Goal: Task Accomplishment & Management: Complete application form

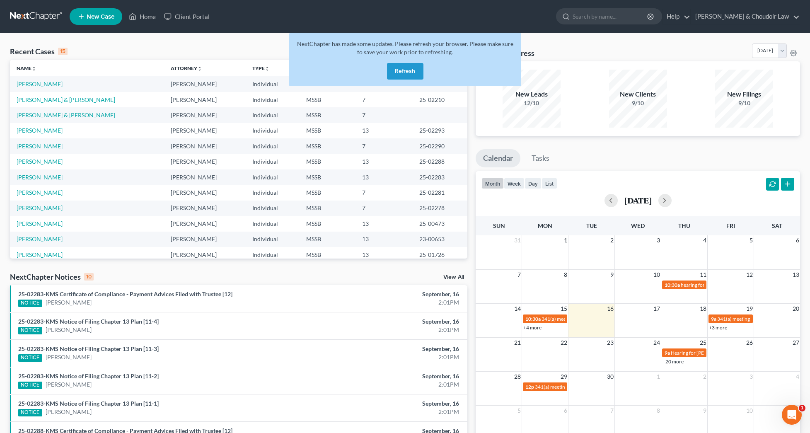
scroll to position [0, 0]
click at [415, 81] on div "NextChapter has made some updates. Please refresh your browser. Please make sur…" at bounding box center [405, 59] width 232 height 53
click at [415, 72] on button "Refresh" at bounding box center [405, 71] width 36 height 17
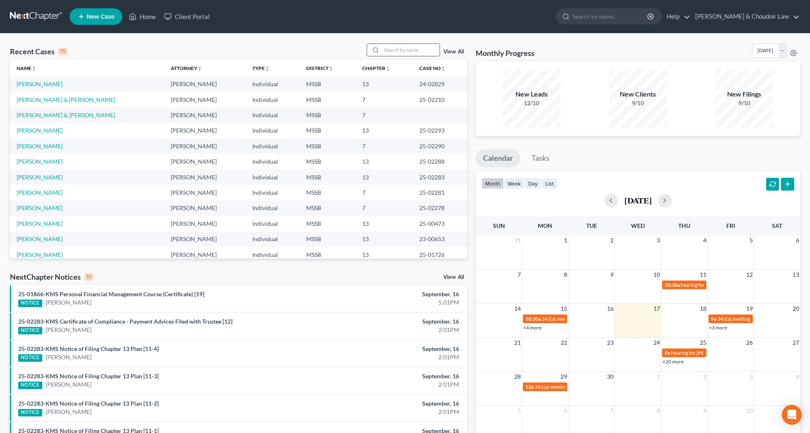
click at [388, 51] on input "search" at bounding box center [411, 50] width 58 height 12
type input "[PERSON_NAME]"
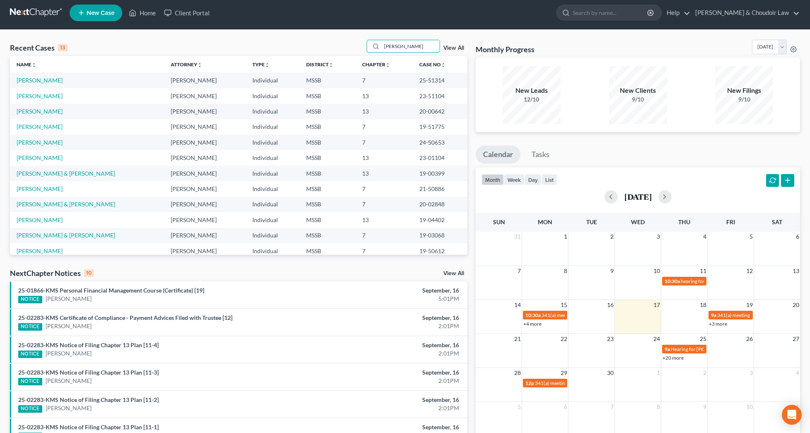
scroll to position [4, 0]
click at [43, 123] on link "[PERSON_NAME]" at bounding box center [40, 126] width 46 height 7
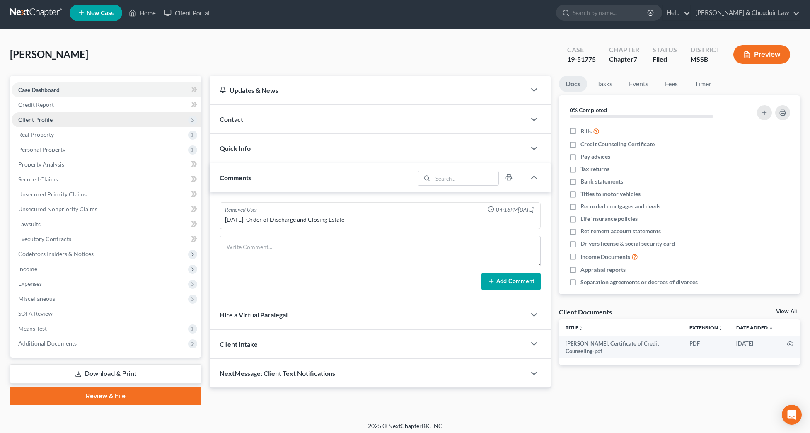
scroll to position [4, 0]
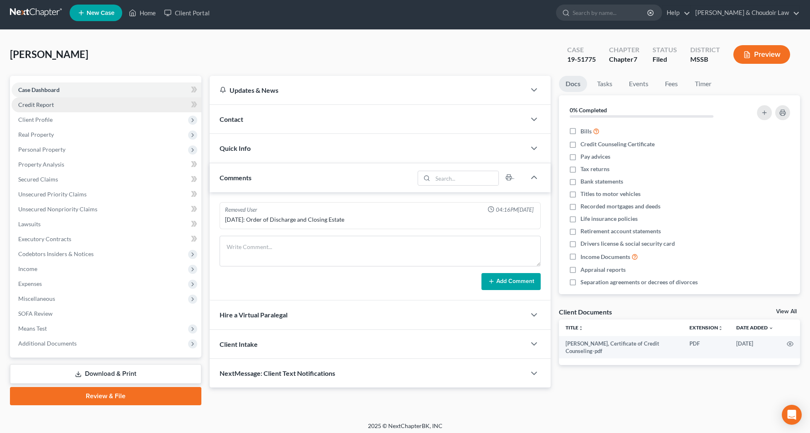
click at [48, 105] on span "Credit Report" at bounding box center [36, 104] width 36 height 7
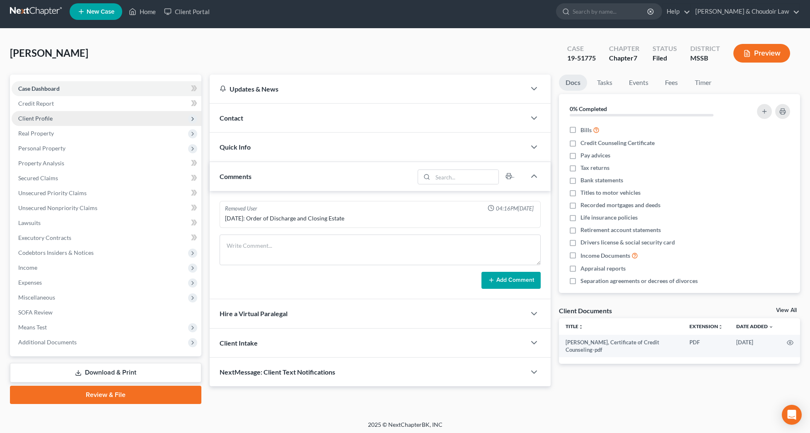
click at [46, 118] on span "Client Profile" at bounding box center [35, 118] width 34 height 7
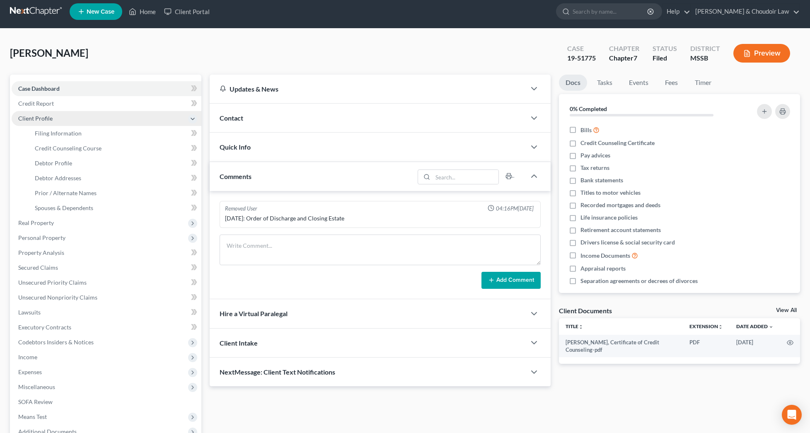
scroll to position [6, 0]
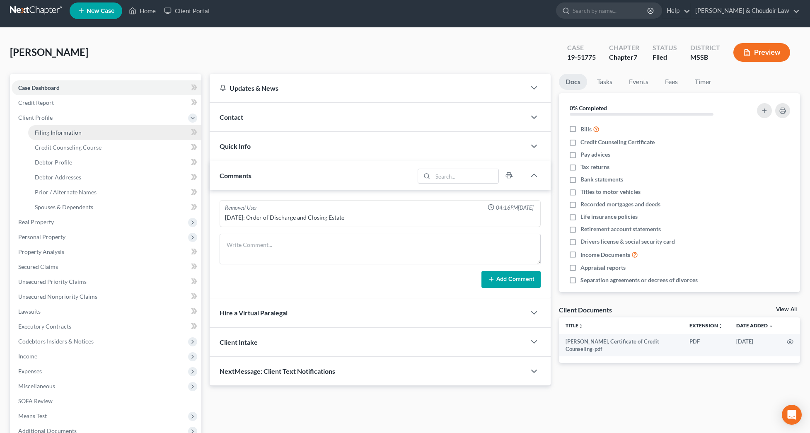
click at [52, 130] on span "Filing Information" at bounding box center [58, 132] width 47 height 7
select select "1"
select select "0"
select select "25"
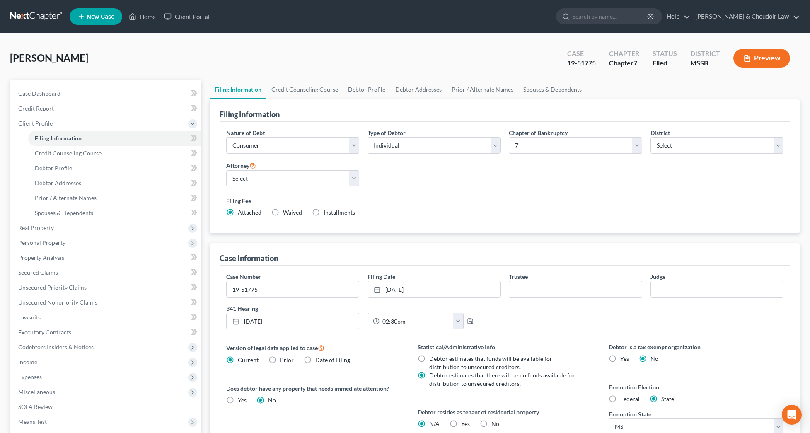
click at [292, 114] on div "Filing Information" at bounding box center [505, 110] width 570 height 22
click at [143, 17] on link "Home" at bounding box center [142, 16] width 35 height 15
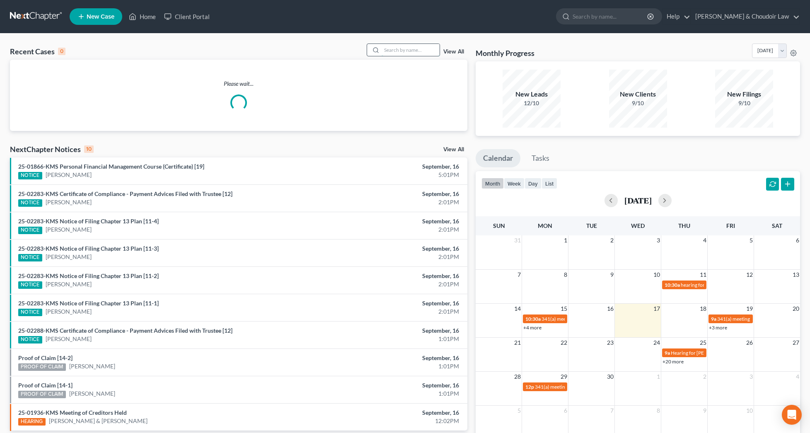
click at [386, 52] on input "search" at bounding box center [411, 50] width 58 height 12
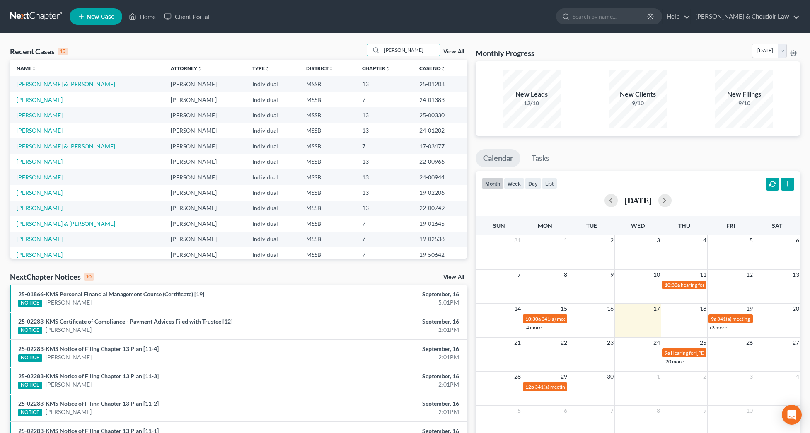
drag, startPoint x: 417, startPoint y: 52, endPoint x: 324, endPoint y: 48, distance: 93.3
click at [324, 48] on div "Recent Cases 15 Thomas View All" at bounding box center [238, 52] width 457 height 16
type input "weatherspoon"
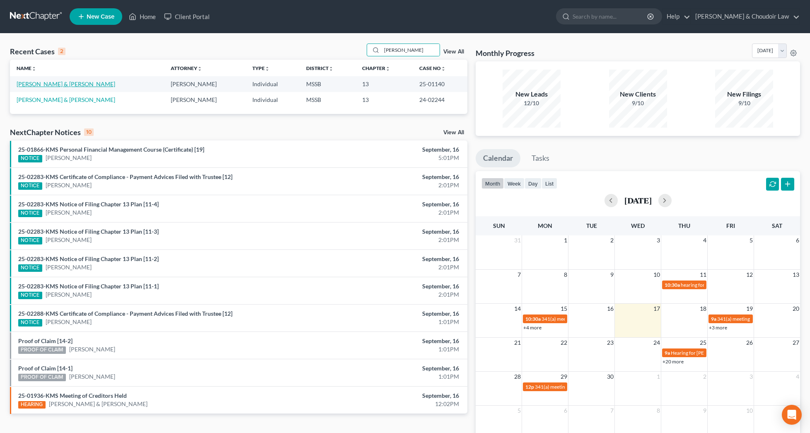
click at [75, 85] on link "Weatherspoon, Mark & Theresa" at bounding box center [66, 83] width 99 height 7
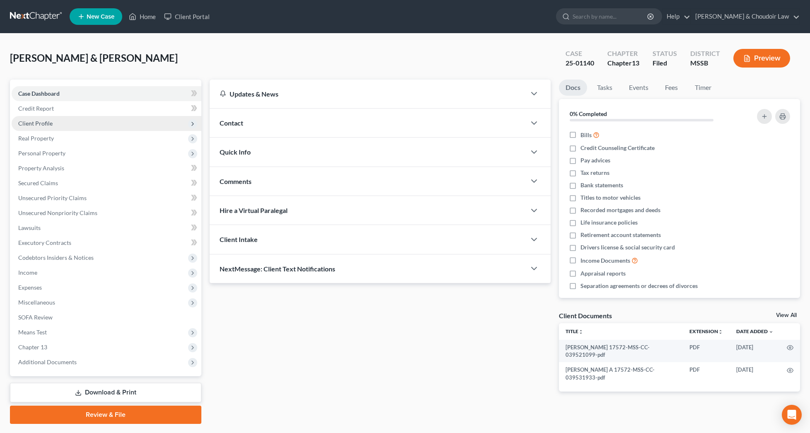
click at [53, 125] on span "Client Profile" at bounding box center [107, 123] width 190 height 15
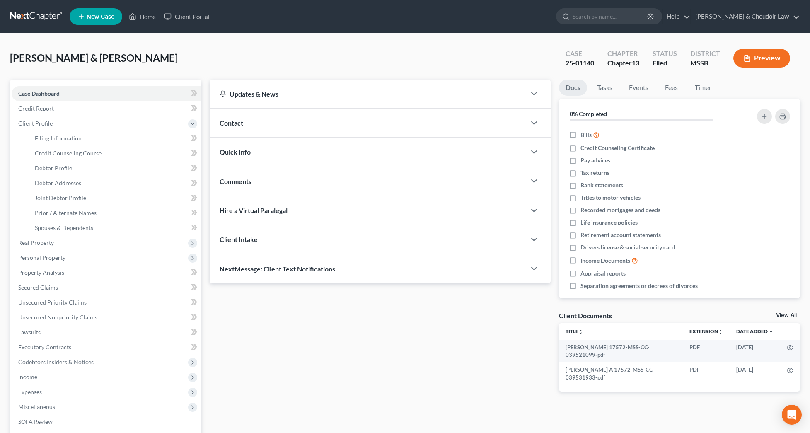
click at [781, 64] on button "Preview" at bounding box center [761, 58] width 57 height 19
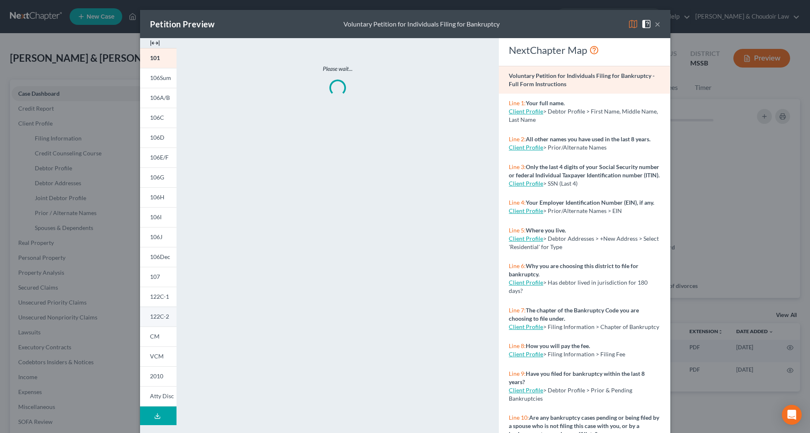
click at [166, 317] on span "122C-2" at bounding box center [159, 316] width 19 height 7
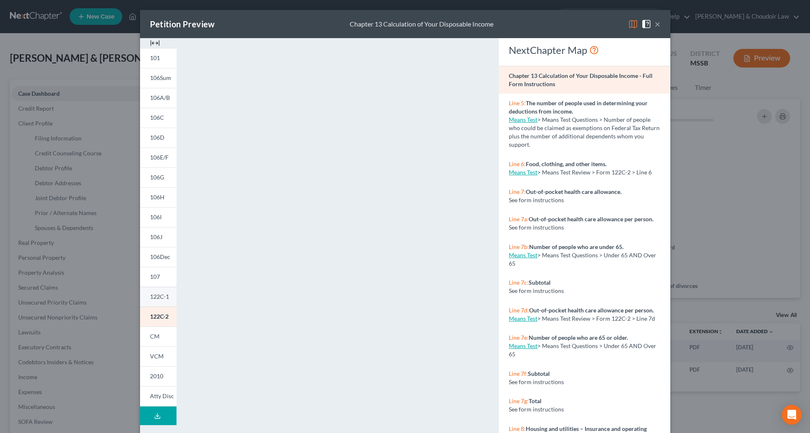
click at [159, 301] on link "122C-1" at bounding box center [158, 297] width 36 height 20
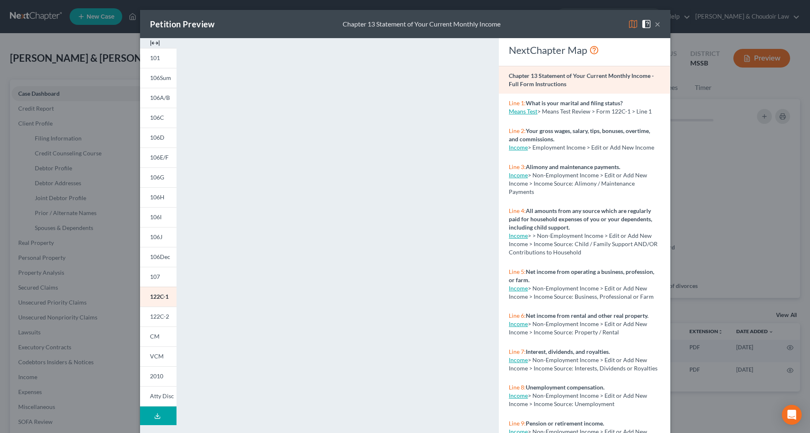
drag, startPoint x: 661, startPoint y: 23, endPoint x: 656, endPoint y: 27, distance: 6.5
click at [661, 23] on div "Petition Preview Chapter 13 Statement of Your Current Monthly Income ×" at bounding box center [405, 24] width 530 height 28
click at [655, 28] on button "×" at bounding box center [658, 24] width 6 height 10
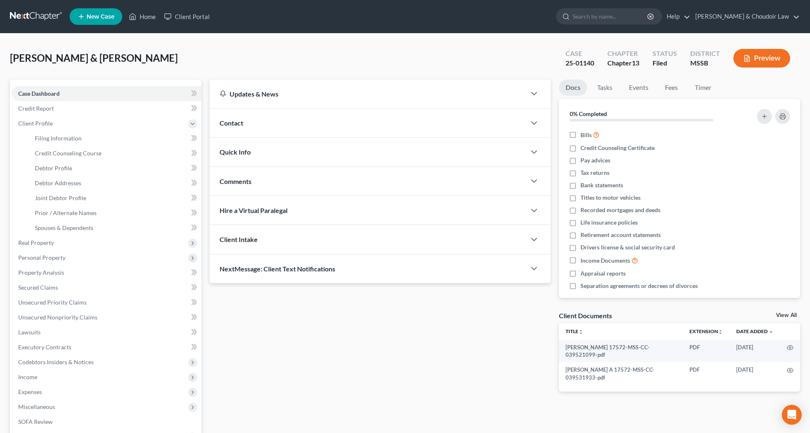
click at [763, 58] on button "Preview" at bounding box center [761, 58] width 57 height 19
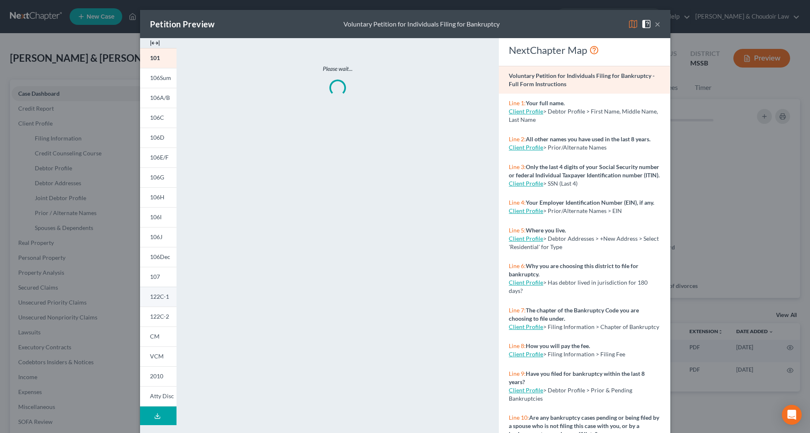
click at [152, 302] on link "122C-1" at bounding box center [158, 297] width 36 height 20
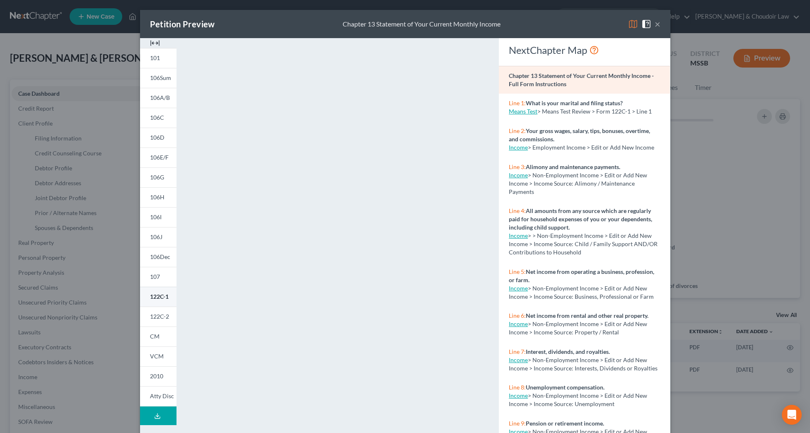
click at [156, 296] on span "122C-1" at bounding box center [159, 296] width 19 height 7
click at [155, 319] on span "122C-2" at bounding box center [159, 316] width 19 height 7
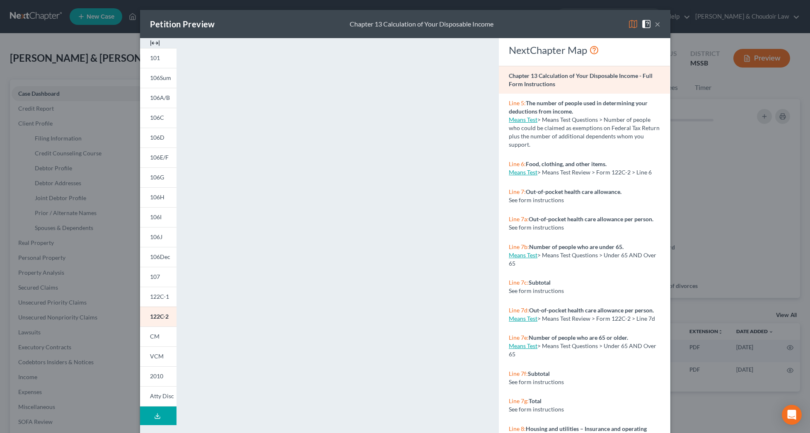
click at [656, 25] on button "×" at bounding box center [658, 24] width 6 height 10
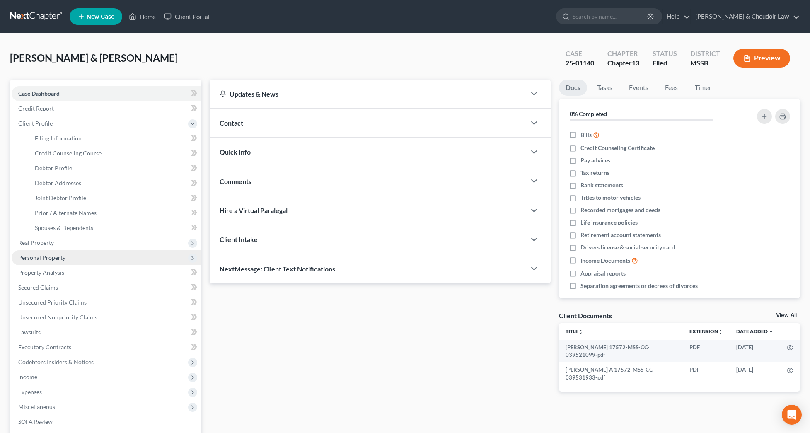
click at [52, 259] on span "Personal Property" at bounding box center [41, 257] width 47 height 7
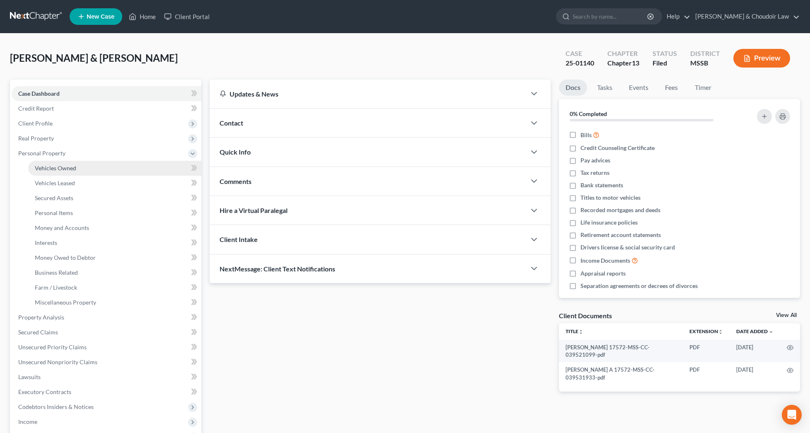
click at [59, 166] on span "Vehicles Owned" at bounding box center [55, 167] width 41 height 7
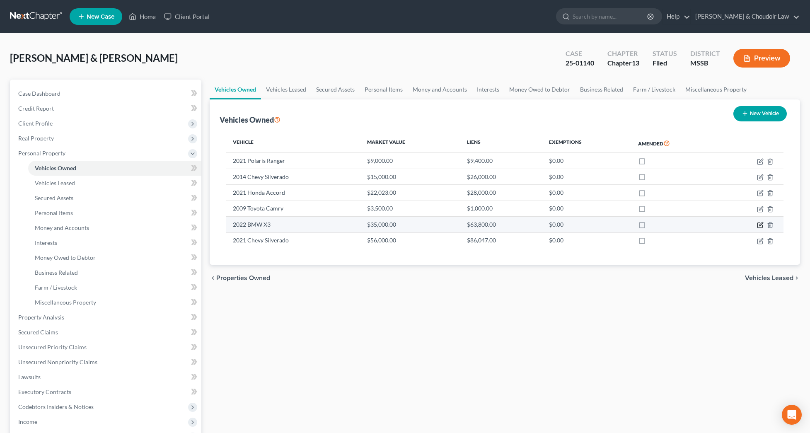
click at [761, 226] on icon "button" at bounding box center [760, 225] width 7 height 7
select select "0"
select select "4"
select select "1"
select select "2"
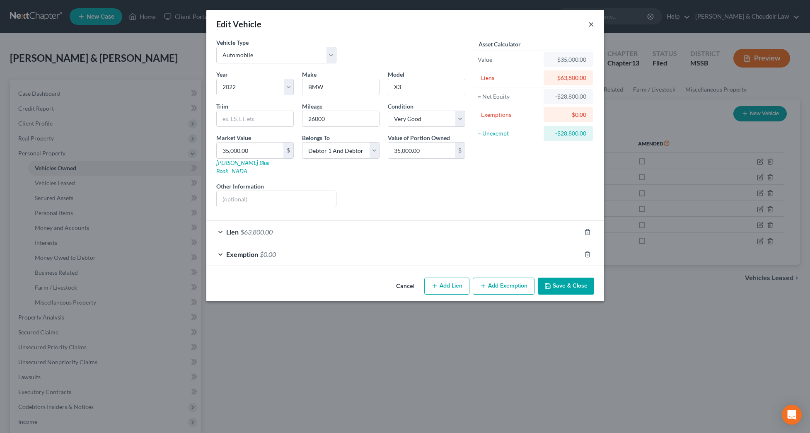
click at [592, 22] on button "×" at bounding box center [591, 24] width 6 height 10
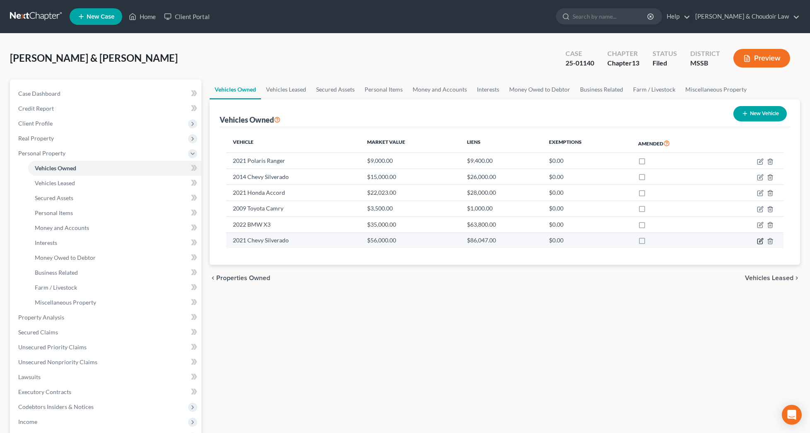
click at [757, 240] on icon "button" at bounding box center [759, 241] width 5 height 5
select select "0"
select select "5"
select select "2"
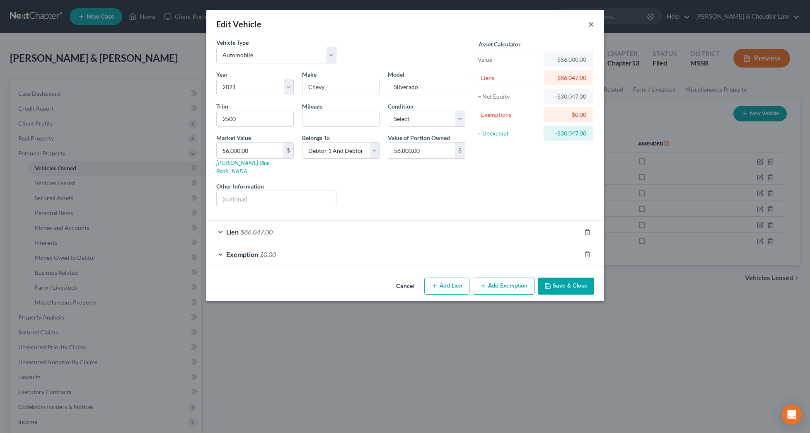
click at [592, 24] on button "×" at bounding box center [591, 24] width 6 height 10
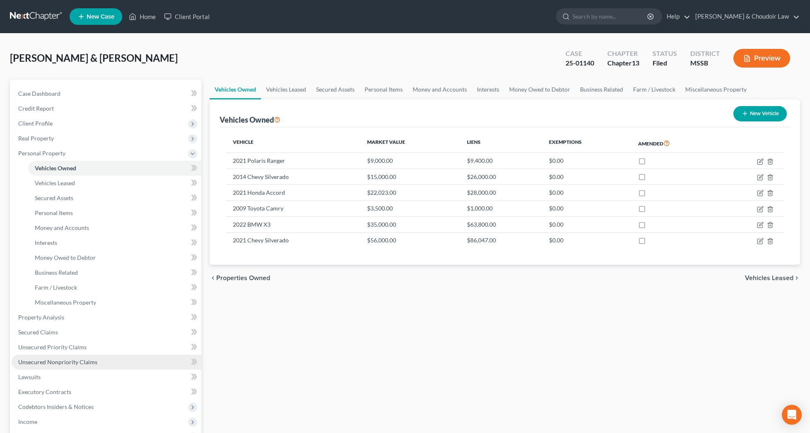
click at [65, 363] on span "Unsecured Nonpriority Claims" at bounding box center [57, 361] width 79 height 7
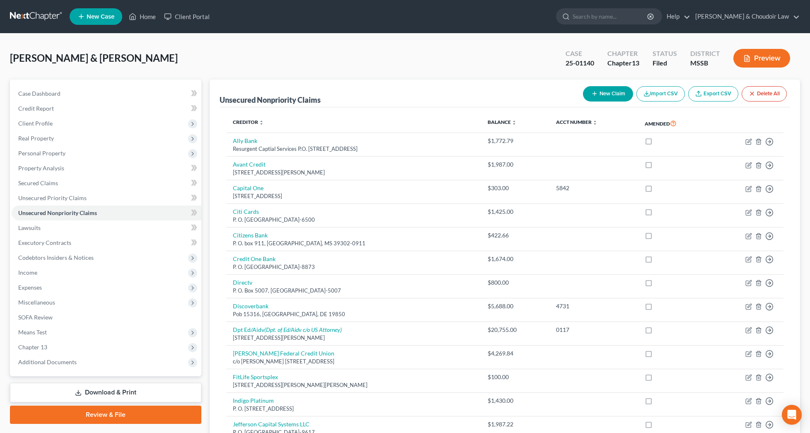
click at [776, 63] on button "Preview" at bounding box center [761, 58] width 57 height 19
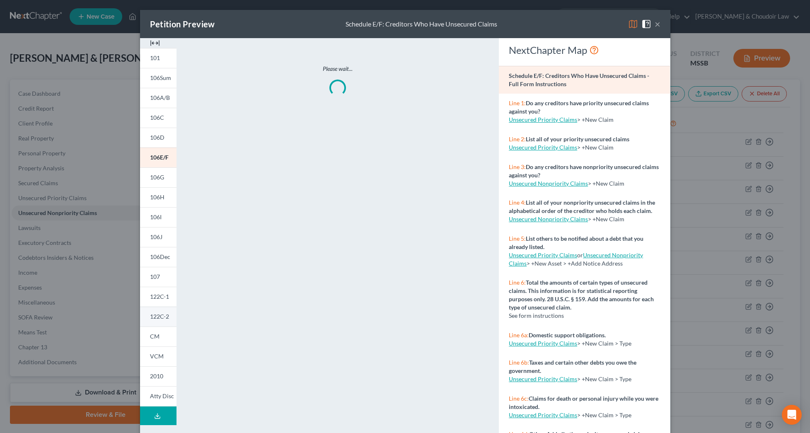
click at [156, 313] on span "122C-2" at bounding box center [159, 316] width 19 height 7
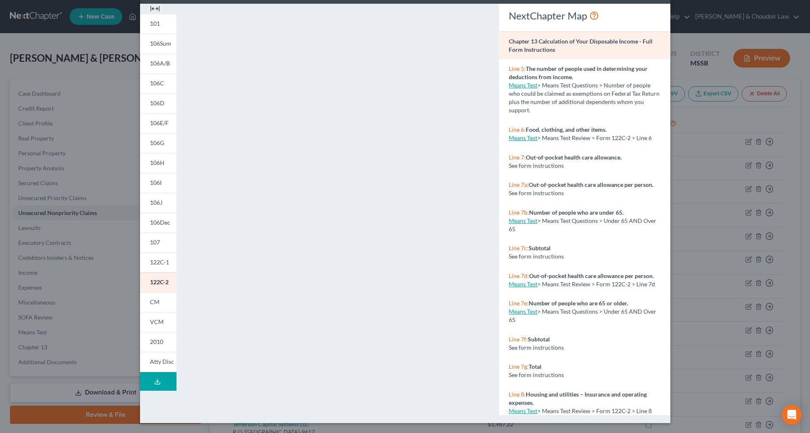
scroll to position [34, 0]
click at [154, 285] on span "122C-2" at bounding box center [159, 281] width 19 height 7
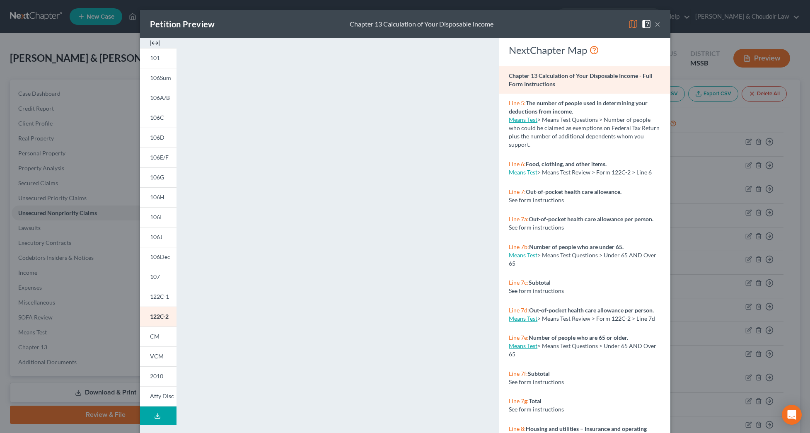
scroll to position [0, 0]
click at [658, 26] on button "×" at bounding box center [658, 24] width 6 height 10
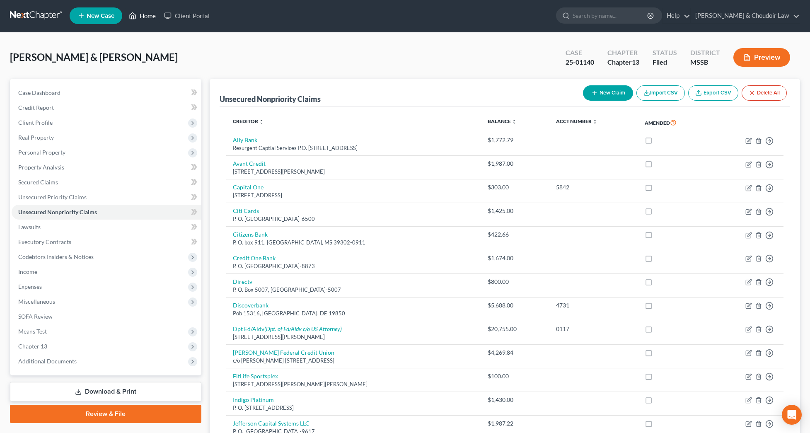
scroll to position [1, 0]
click at [149, 19] on link "Home" at bounding box center [142, 15] width 35 height 15
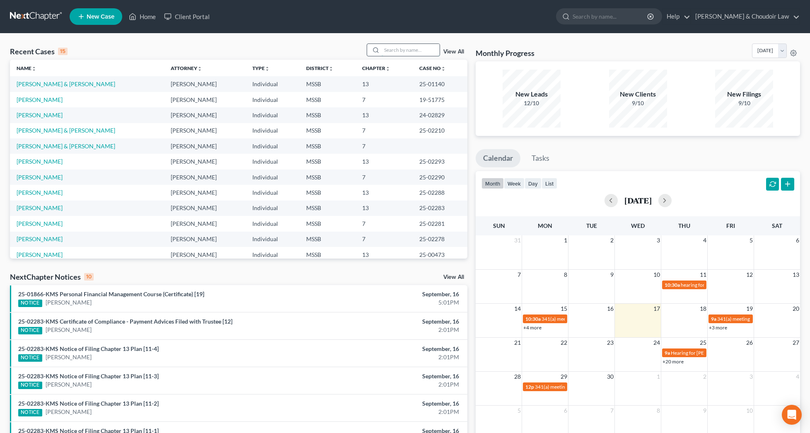
click at [390, 48] on input "search" at bounding box center [411, 50] width 58 height 12
type input "weatherspoon"
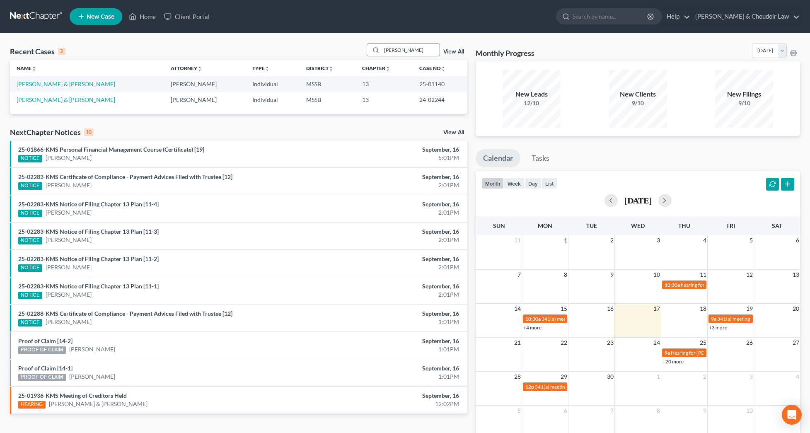
scroll to position [3, 0]
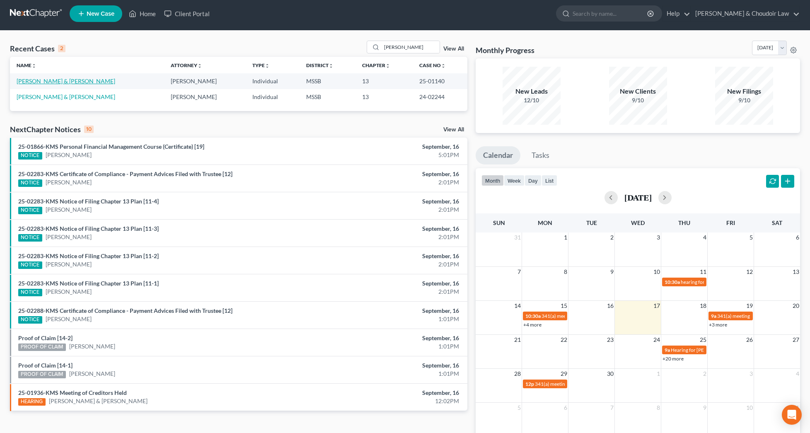
click at [75, 81] on link "Weatherspoon, Mark & Theresa" at bounding box center [66, 80] width 99 height 7
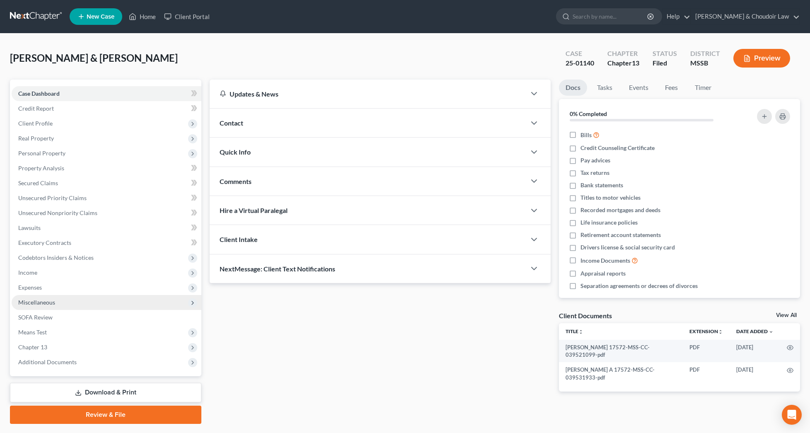
click at [42, 300] on span "Miscellaneous" at bounding box center [36, 302] width 37 height 7
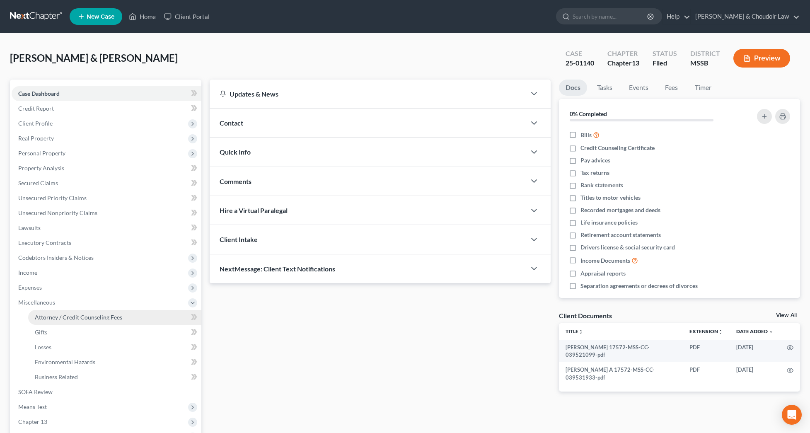
click at [55, 315] on span "Attorney / Credit Counseling Fees" at bounding box center [78, 317] width 87 height 7
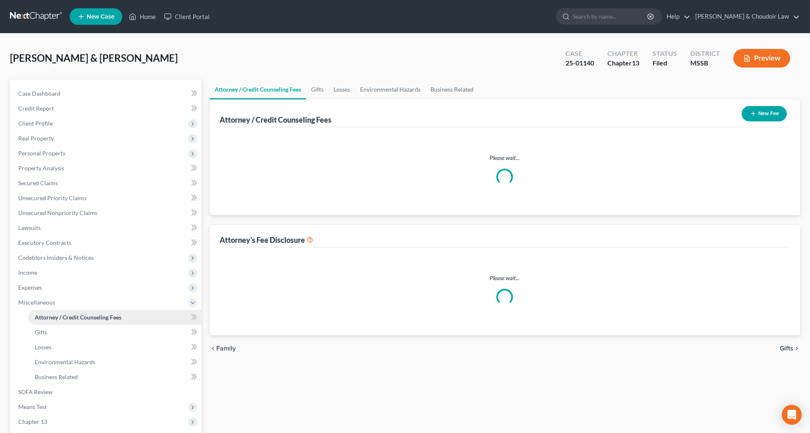
select select "0"
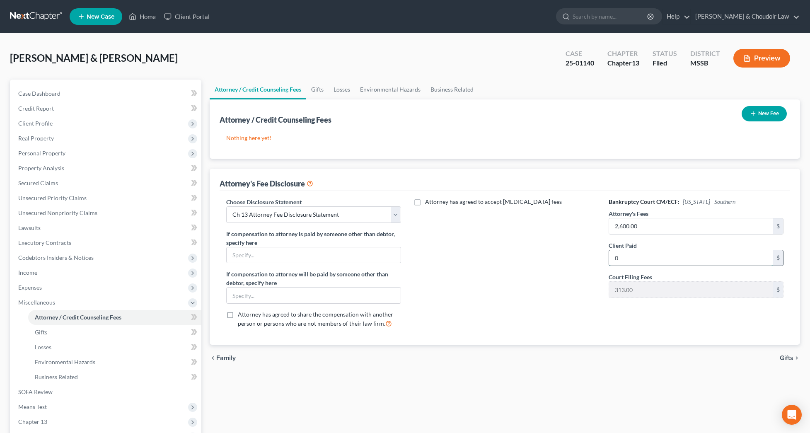
click at [653, 256] on input "0" at bounding box center [691, 258] width 164 height 16
drag, startPoint x: 647, startPoint y: 230, endPoint x: 587, endPoint y: 229, distance: 59.2
click at [587, 229] on div "Choose Disclosure Statement Select Ch 13 Attorney Fee Disclosure Statement Ch 7…" at bounding box center [505, 266] width 574 height 137
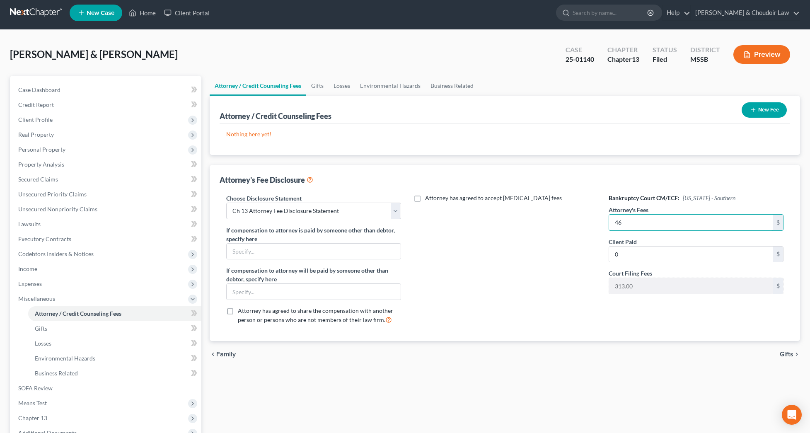
scroll to position [4, 0]
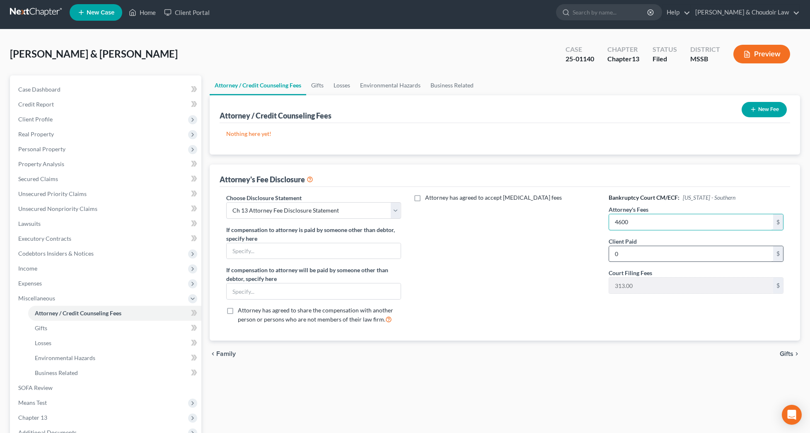
type input "4,600"
click at [624, 255] on input "0" at bounding box center [691, 254] width 164 height 16
drag, startPoint x: 624, startPoint y: 255, endPoint x: 574, endPoint y: 254, distance: 49.3
click at [574, 254] on div "Choose Disclosure Statement Select Ch 13 Attorney Fee Disclosure Statement Ch 7…" at bounding box center [505, 261] width 574 height 137
type input "2,000"
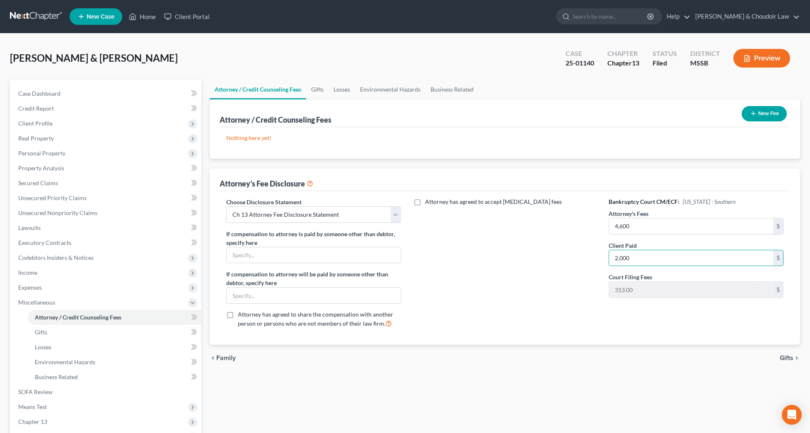
scroll to position [0, 0]
click at [544, 294] on div "Attorney has agreed to accept retainer fees" at bounding box center [504, 266] width 191 height 137
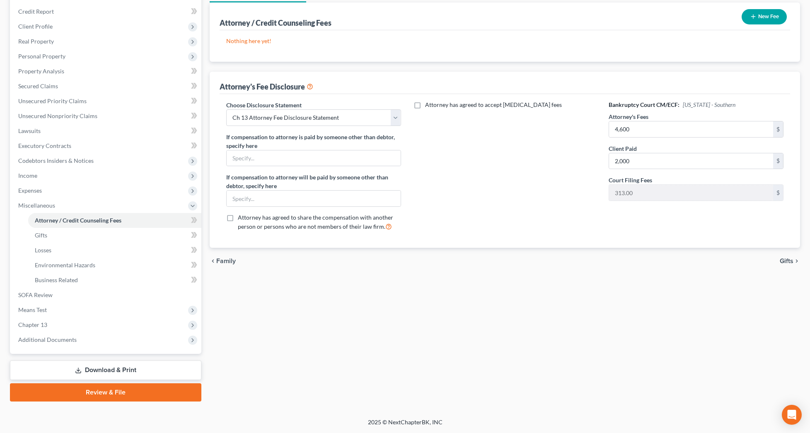
click at [152, 371] on link "Download & Print" at bounding box center [105, 369] width 191 height 19
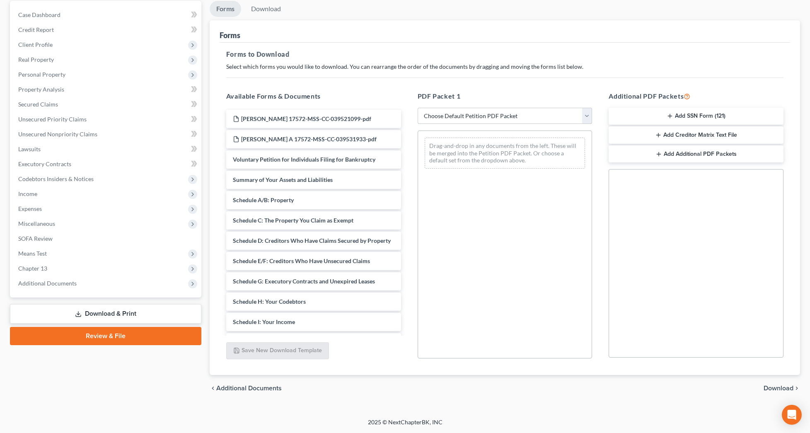
scroll to position [79, 0]
select select "2"
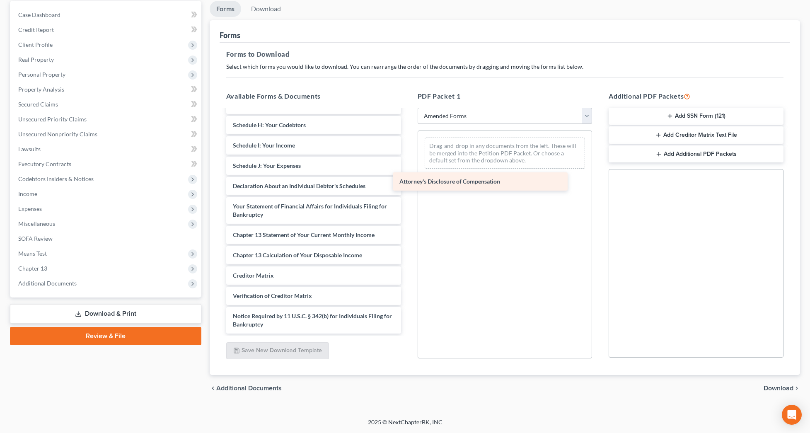
scroll to position [136, 0]
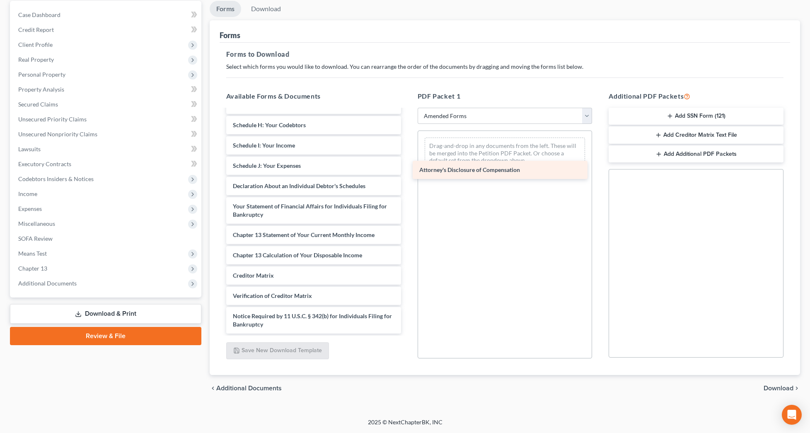
drag, startPoint x: 309, startPoint y: 323, endPoint x: 501, endPoint y: 162, distance: 250.3
click at [408, 162] on div "Attorney's Disclosure of Compensation Voluntary Petition for Individuals Filing…" at bounding box center [314, 154] width 188 height 360
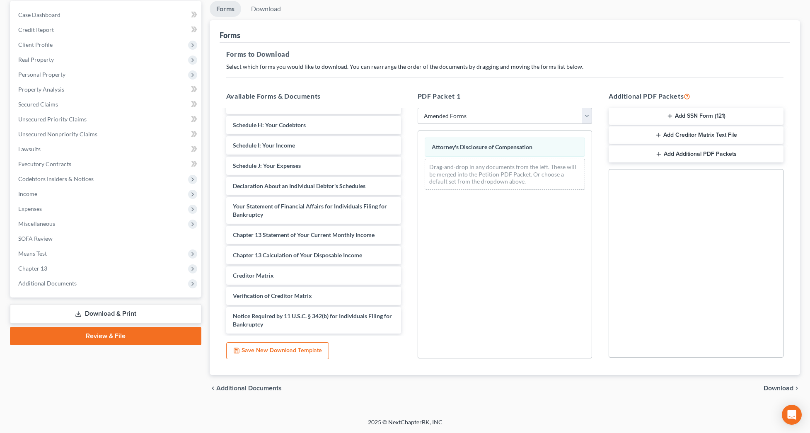
click at [780, 389] on span "Download" at bounding box center [779, 388] width 30 height 7
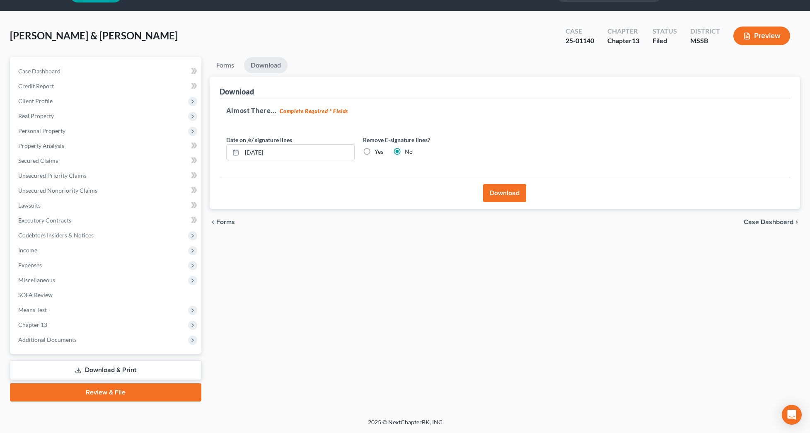
scroll to position [22, 0]
click at [503, 195] on button "Download" at bounding box center [504, 193] width 43 height 18
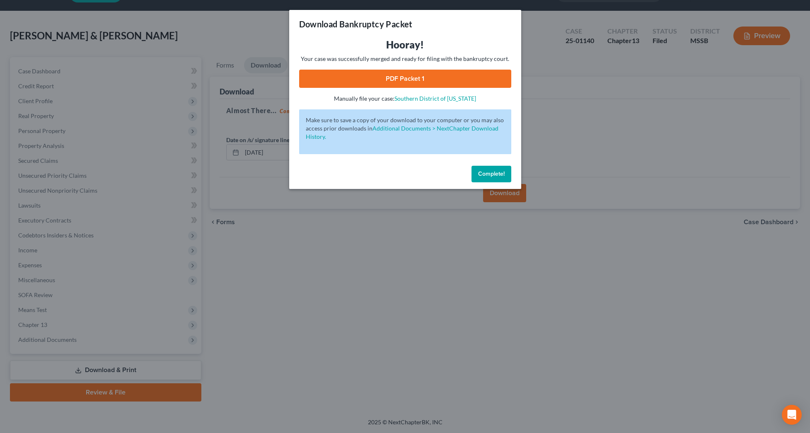
click at [452, 74] on link "PDF Packet 1" at bounding box center [405, 79] width 212 height 18
drag, startPoint x: 493, startPoint y: 173, endPoint x: 532, endPoint y: 123, distance: 62.9
click at [493, 173] on span "Complete!" at bounding box center [491, 173] width 27 height 7
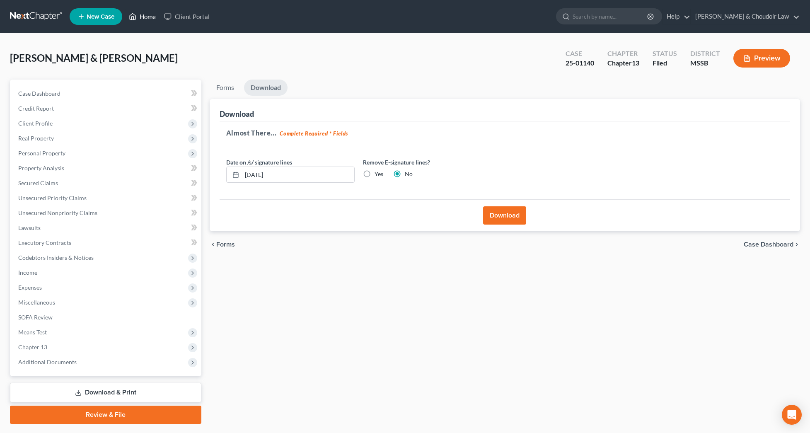
scroll to position [0, 0]
click at [150, 18] on link "Home" at bounding box center [142, 16] width 35 height 15
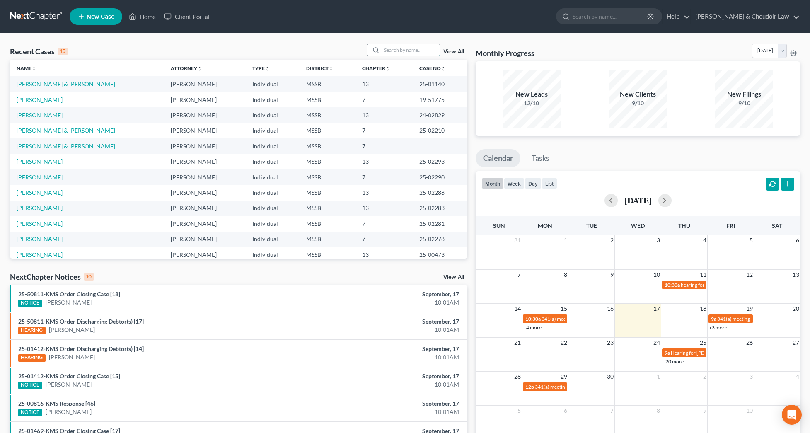
click at [429, 49] on input "search" at bounding box center [411, 50] width 58 height 12
type input "barnes"
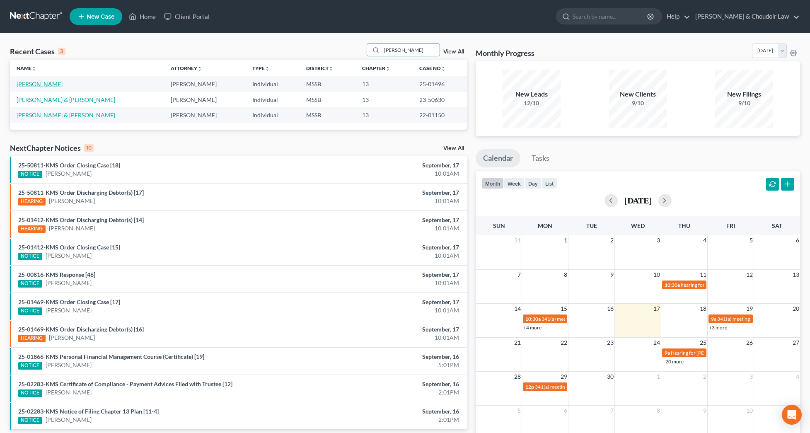
click at [51, 87] on link "Barnes, RaShandra" at bounding box center [40, 83] width 46 height 7
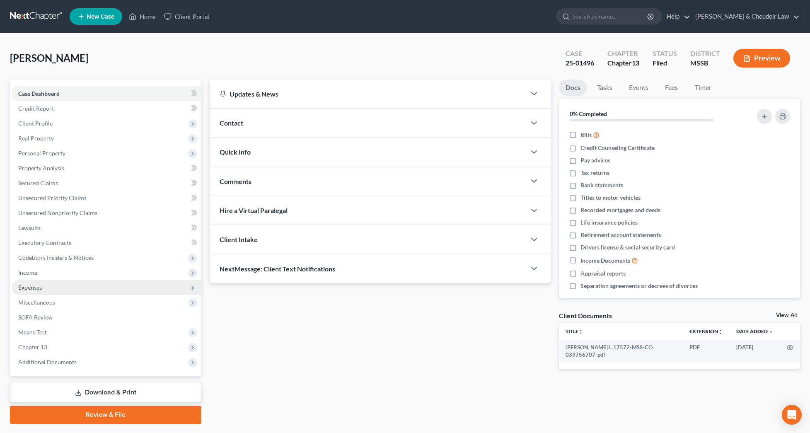
click at [46, 283] on span "Expenses" at bounding box center [107, 287] width 190 height 15
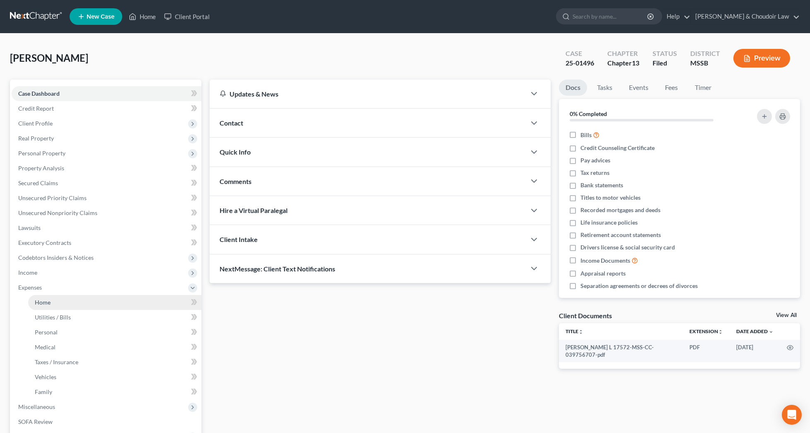
click at [48, 299] on span "Home" at bounding box center [43, 302] width 16 height 7
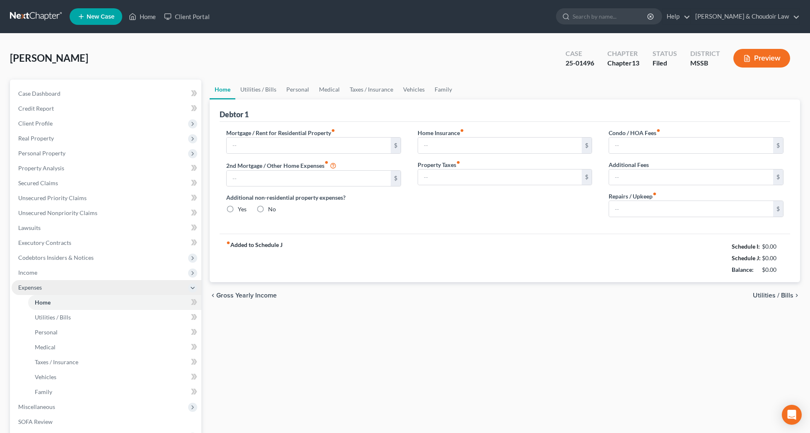
type input "0.00"
radio input "true"
type input "0.00"
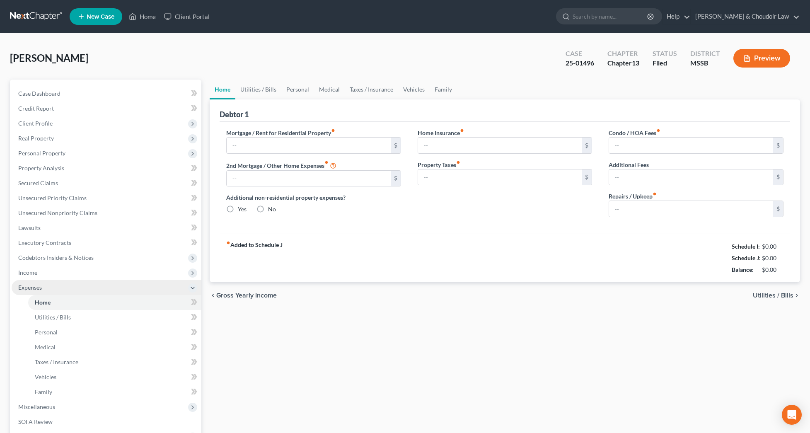
type input "0.00"
type input "100.00"
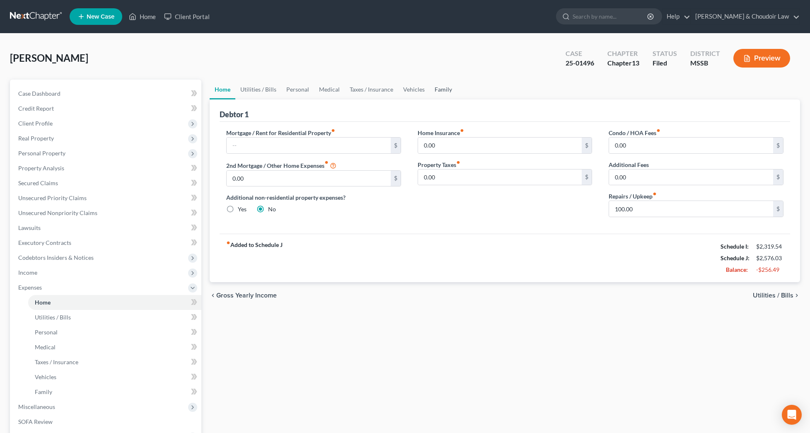
click at [446, 91] on link "Family" at bounding box center [443, 90] width 27 height 20
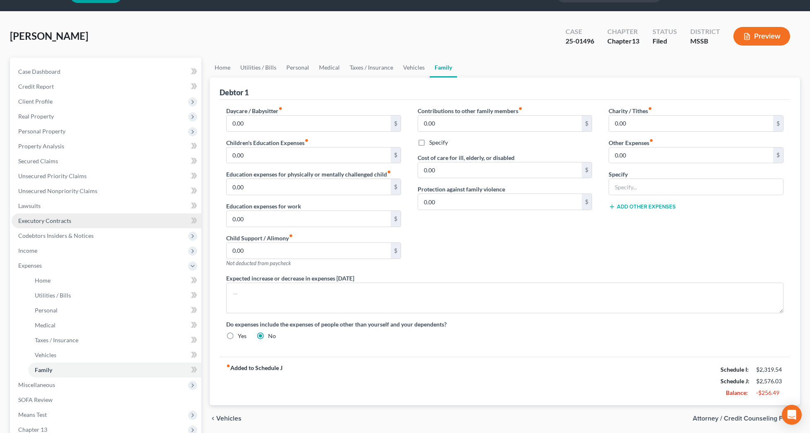
scroll to position [22, 0]
click at [40, 255] on span "Income" at bounding box center [107, 251] width 190 height 15
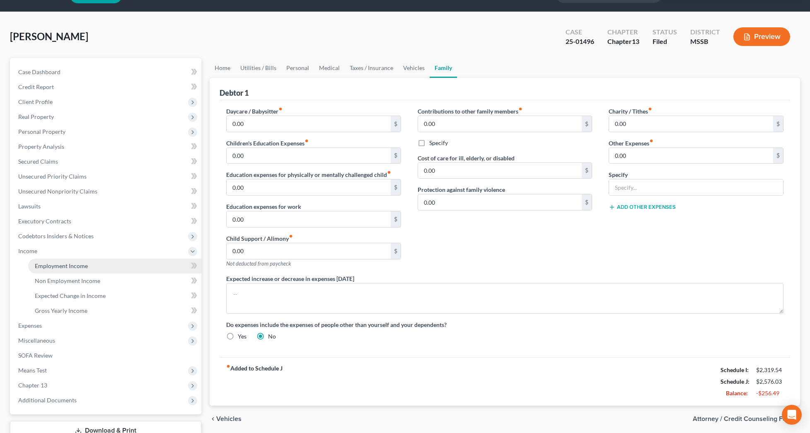
click at [43, 266] on span "Employment Income" at bounding box center [61, 265] width 53 height 7
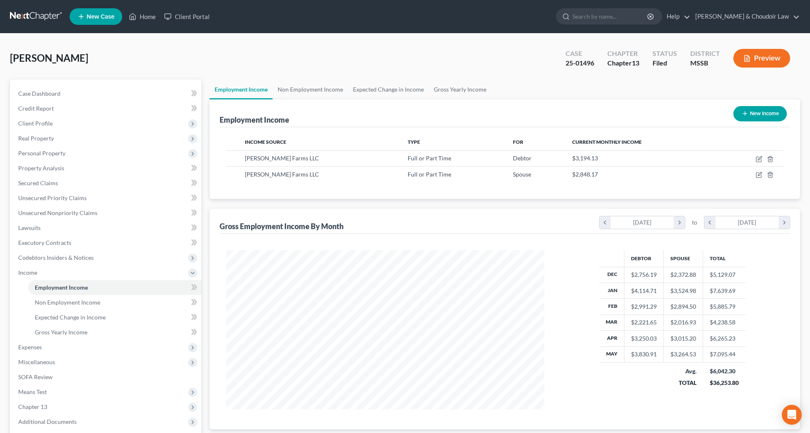
scroll to position [159, 335]
click at [757, 59] on button "Preview" at bounding box center [761, 58] width 57 height 19
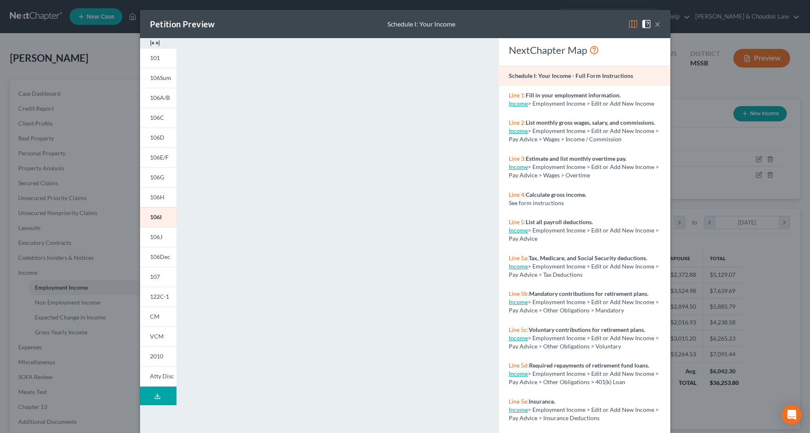
click at [660, 24] on div "Petition Preview Schedule I: Your Income ×" at bounding box center [405, 24] width 530 height 28
click at [657, 25] on button "×" at bounding box center [658, 24] width 6 height 10
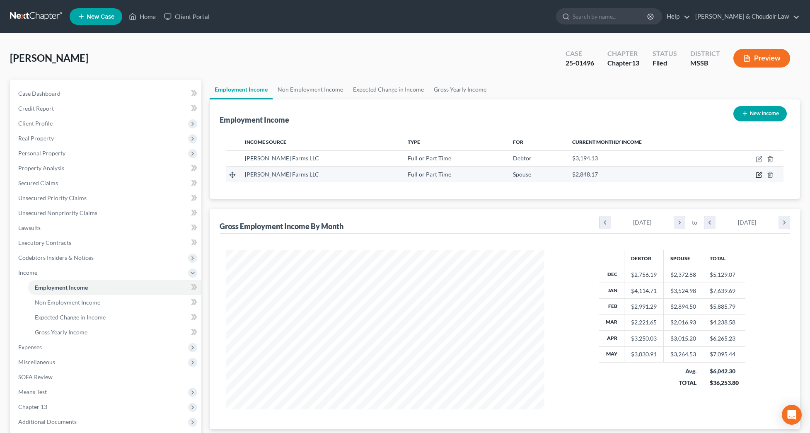
click at [759, 174] on icon "button" at bounding box center [759, 175] width 7 height 7
select select "0"
select select "10"
select select "3"
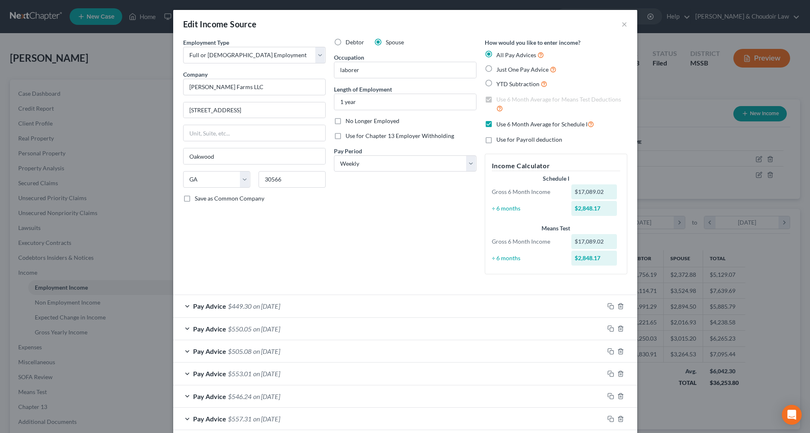
click at [356, 42] on span "Debtor" at bounding box center [355, 42] width 19 height 7
click at [354, 42] on input "Debtor" at bounding box center [351, 40] width 5 height 5
radio input "true"
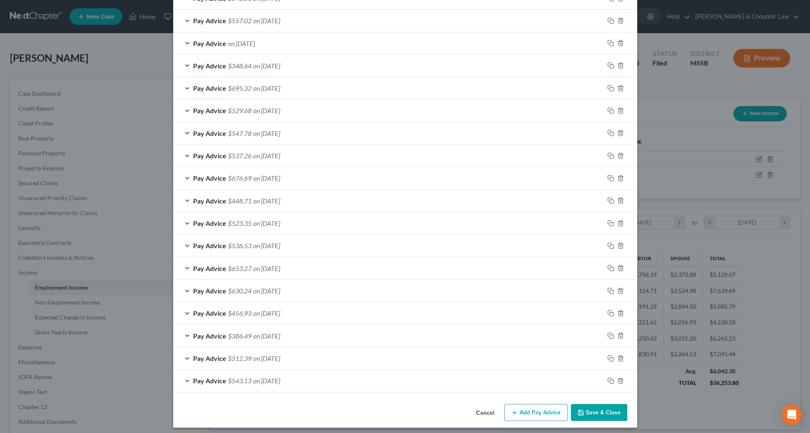
scroll to position [488, 0]
click at [605, 410] on button "Save & Close" at bounding box center [599, 412] width 56 height 17
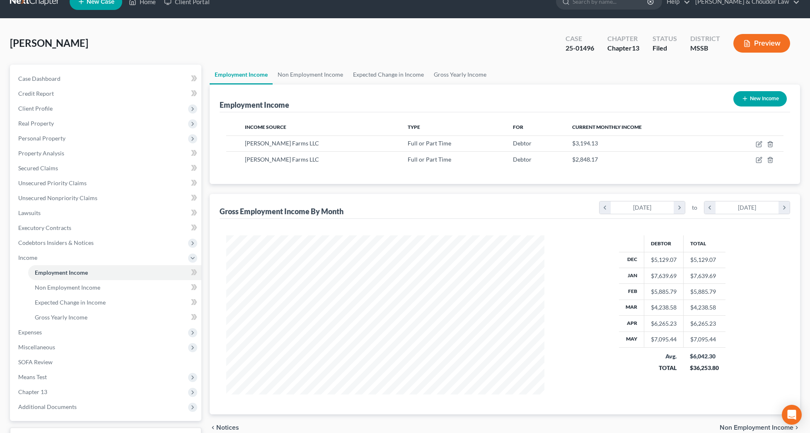
scroll to position [18, 0]
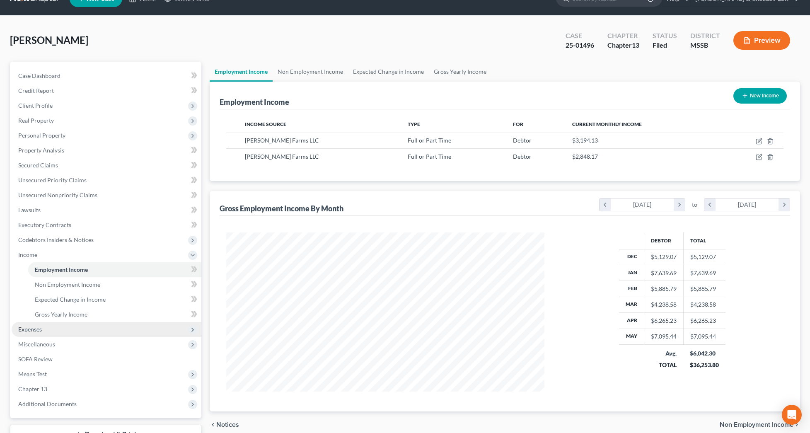
click at [68, 335] on span "Expenses" at bounding box center [107, 329] width 190 height 15
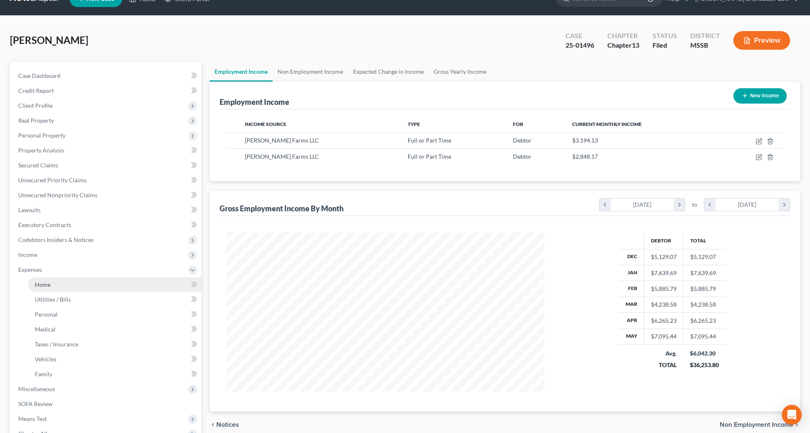
click at [47, 290] on link "Home" at bounding box center [114, 284] width 173 height 15
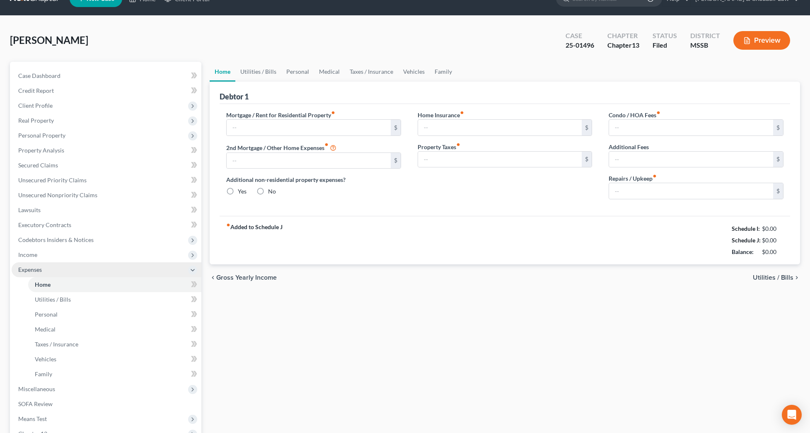
type input "0.00"
radio input "true"
type input "0.00"
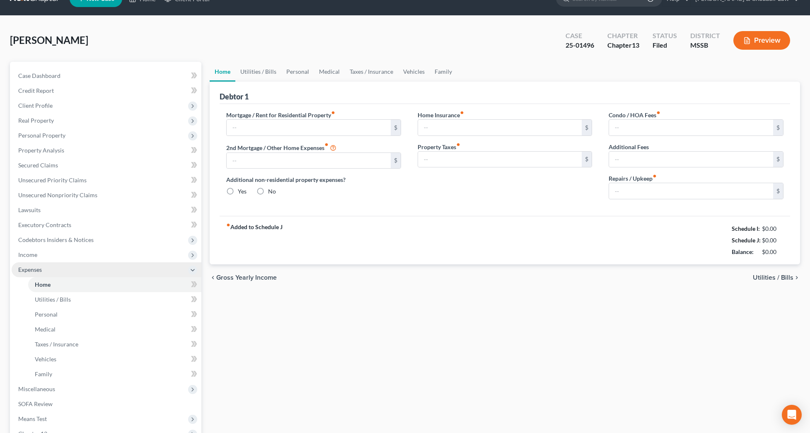
type input "0.00"
type input "100.00"
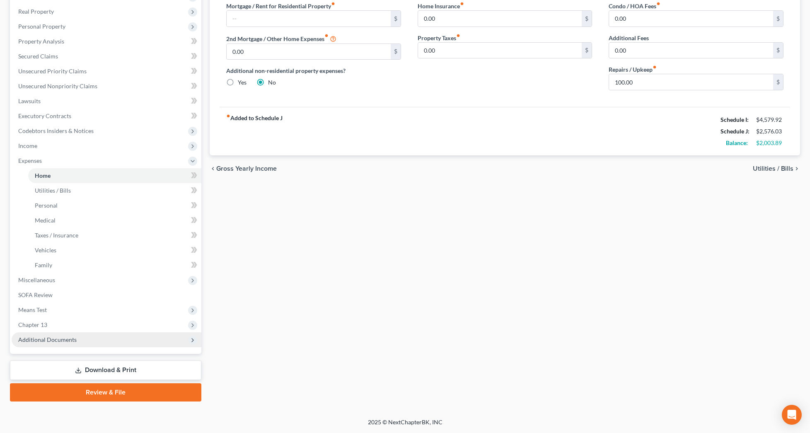
scroll to position [127, 1]
click at [153, 370] on link "Download & Print" at bounding box center [105, 369] width 191 height 19
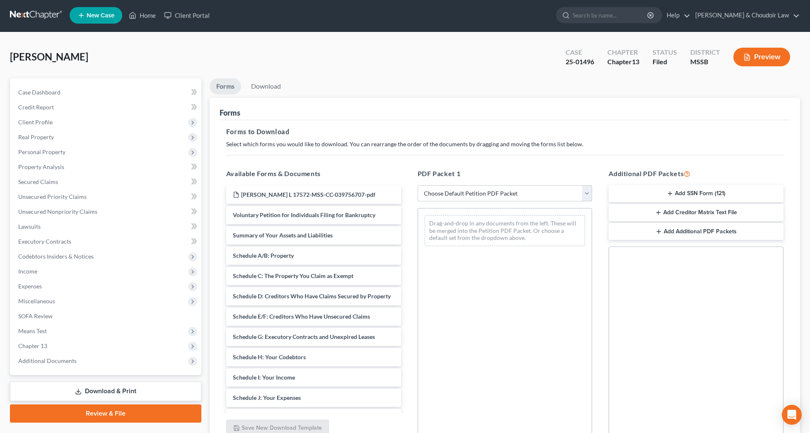
scroll to position [2, 0]
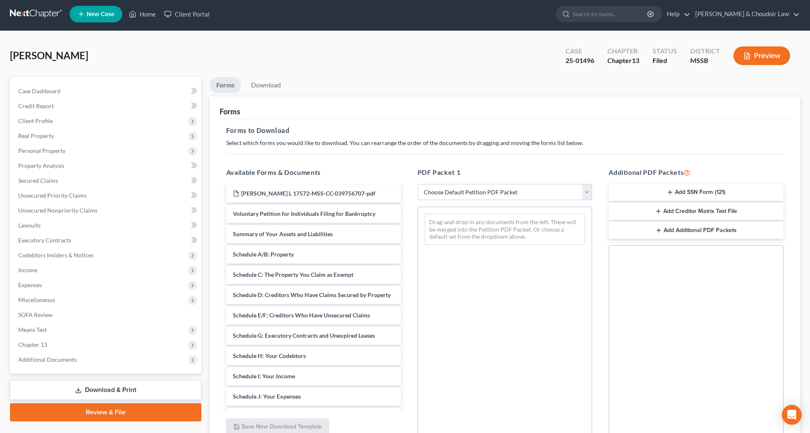
select select "2"
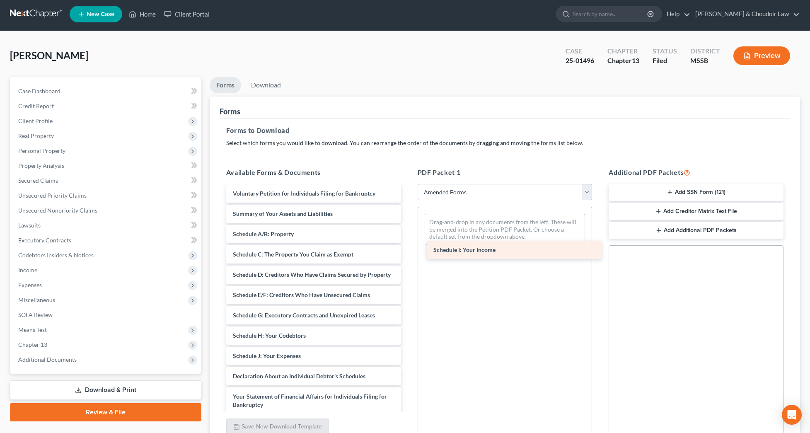
drag, startPoint x: 301, startPoint y: 358, endPoint x: 476, endPoint y: 252, distance: 205.4
click at [408, 243] on div "Schedule I: Your Income Voluntary Petition for Individuals Filing for Bankruptc…" at bounding box center [314, 353] width 188 height 339
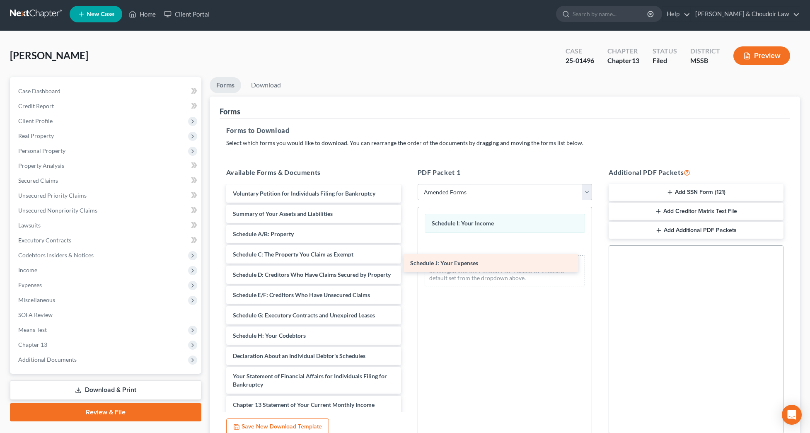
drag, startPoint x: 307, startPoint y: 359, endPoint x: 487, endPoint y: 261, distance: 205.4
click at [408, 261] on div "Schedule J: Your Expenses Voluntary Petition for Individuals Filing for Bankrup…" at bounding box center [314, 343] width 188 height 319
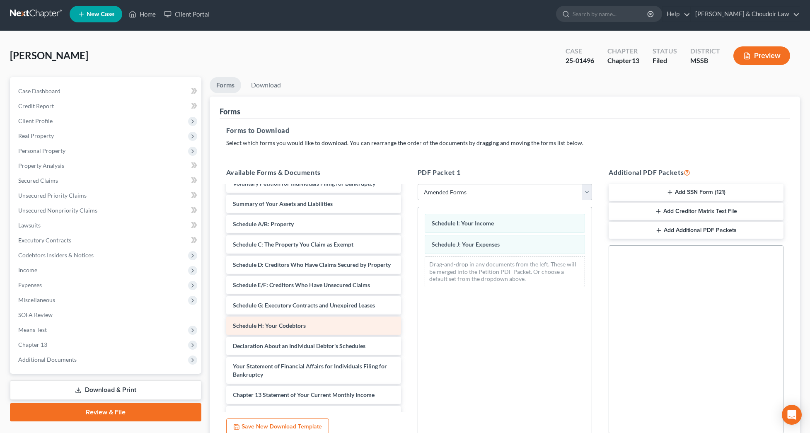
scroll to position [20, 0]
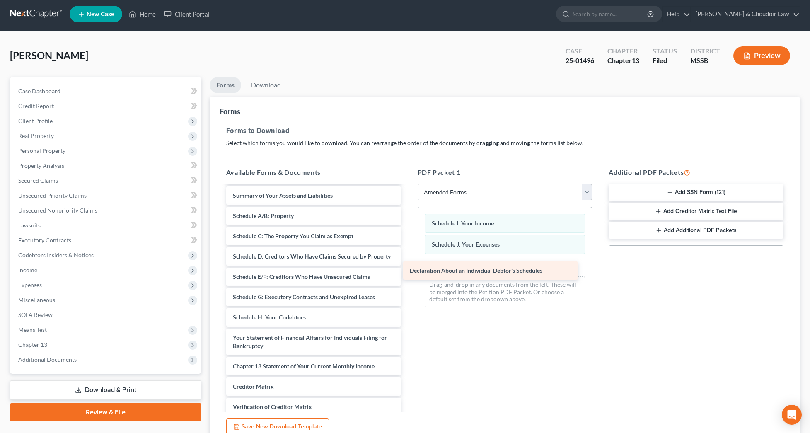
drag, startPoint x: 314, startPoint y: 339, endPoint x: 497, endPoint y: 271, distance: 194.5
click at [408, 271] on div "Declaration About an Individual Debtor's Schedules Voluntary Petition for Indiv…" at bounding box center [314, 315] width 188 height 299
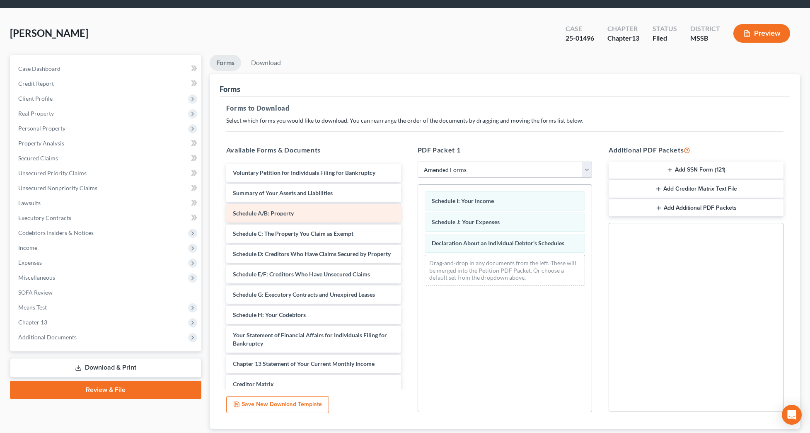
scroll to position [0, 0]
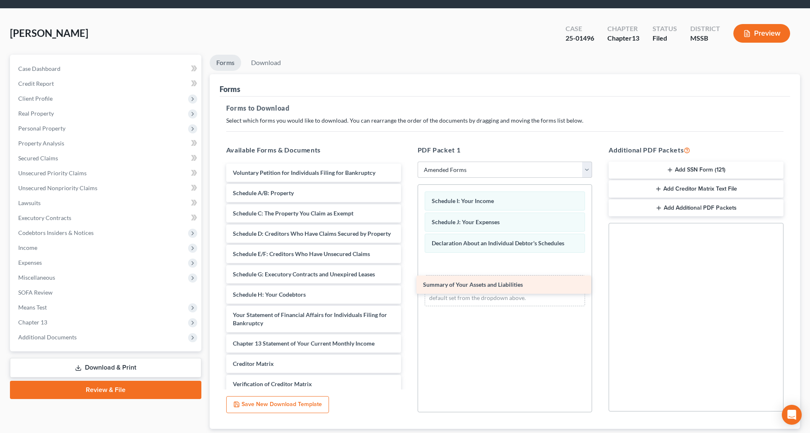
drag, startPoint x: 304, startPoint y: 195, endPoint x: 508, endPoint y: 279, distance: 220.5
click at [408, 280] on div "Summary of Your Assets and Liabilities Voluntary Petition for Individuals Filin…" at bounding box center [314, 303] width 188 height 278
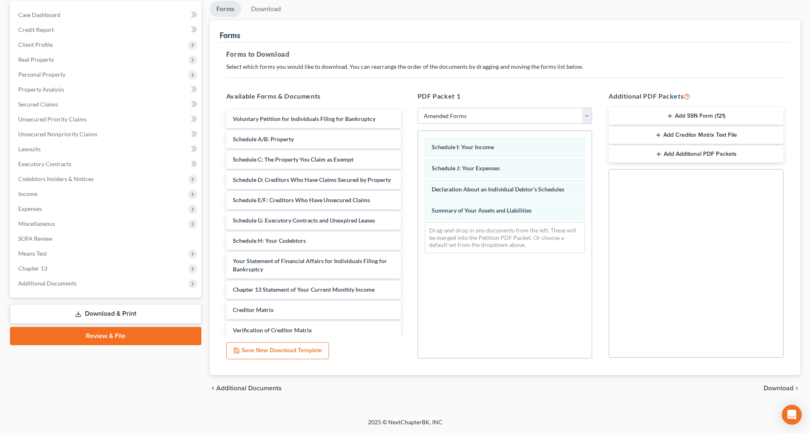
click at [781, 387] on span "Download" at bounding box center [779, 388] width 30 height 7
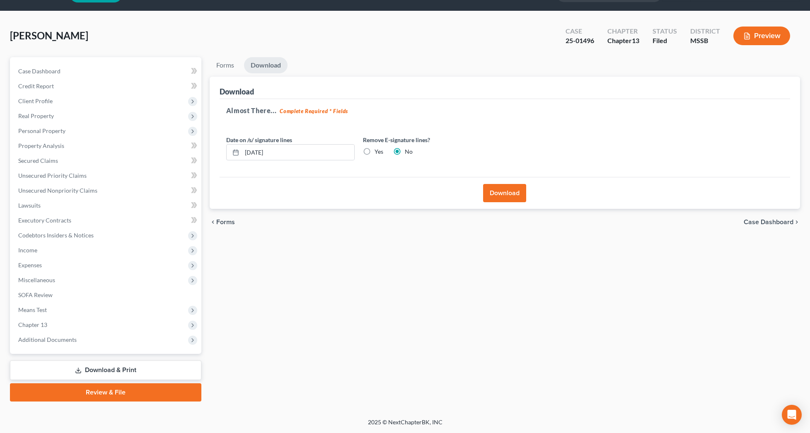
click at [502, 197] on button "Download" at bounding box center [504, 193] width 43 height 18
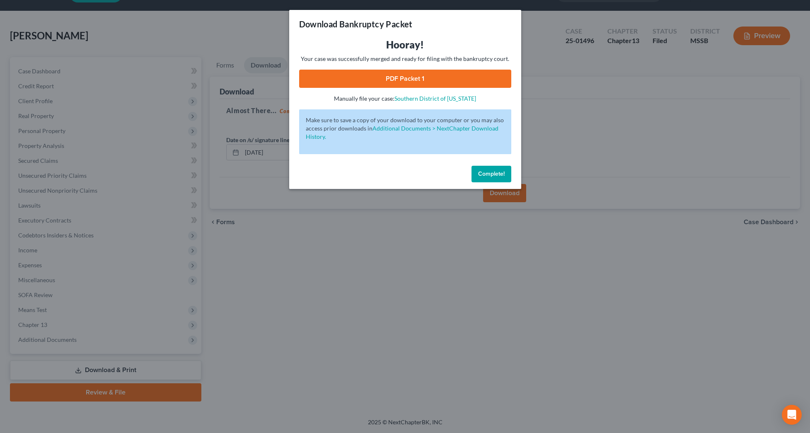
click at [477, 86] on link "PDF Packet 1" at bounding box center [405, 79] width 212 height 18
click at [499, 171] on span "Complete!" at bounding box center [491, 173] width 27 height 7
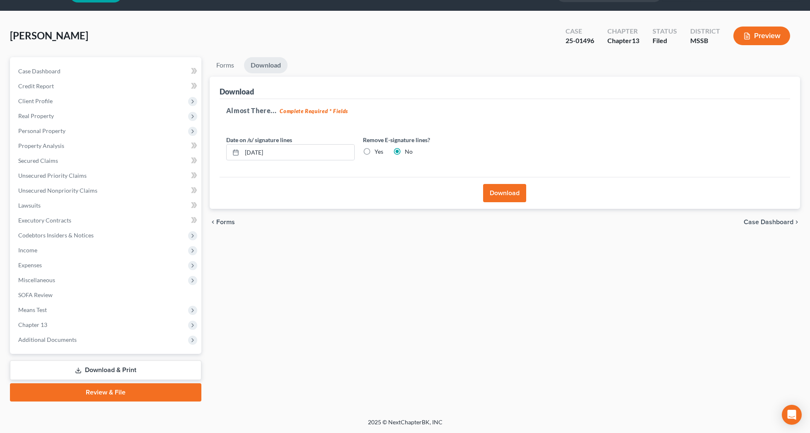
scroll to position [0, 0]
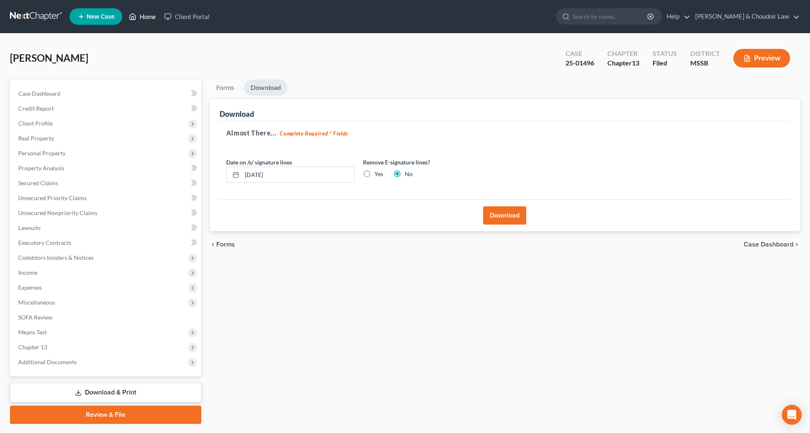
click at [139, 17] on link "Home" at bounding box center [142, 16] width 35 height 15
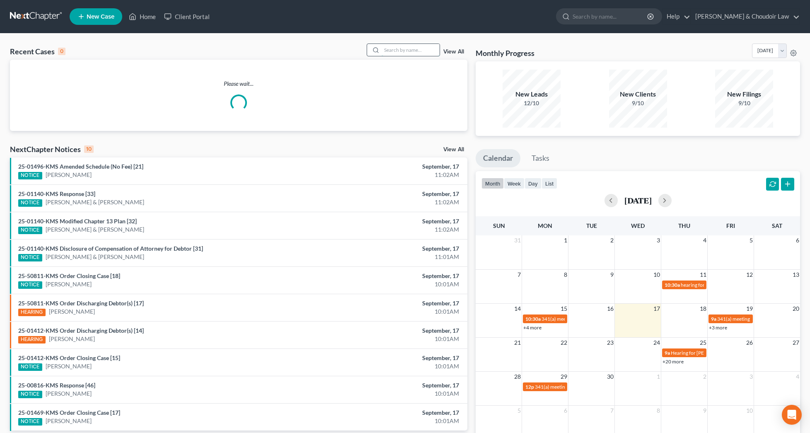
click at [409, 52] on input "search" at bounding box center [411, 50] width 58 height 12
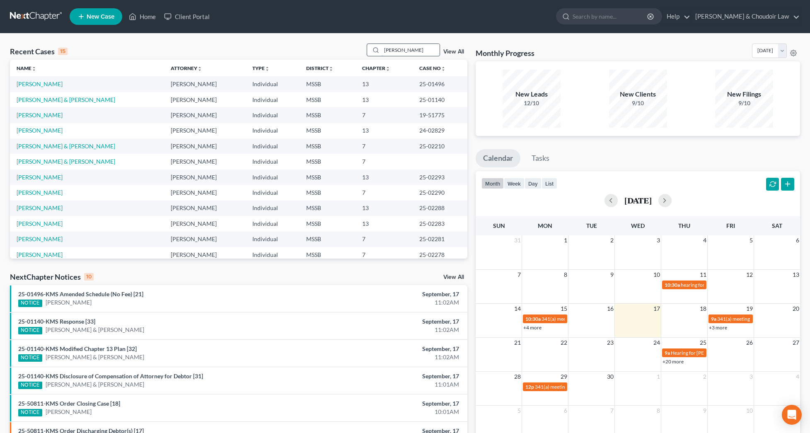
type input "David kelly"
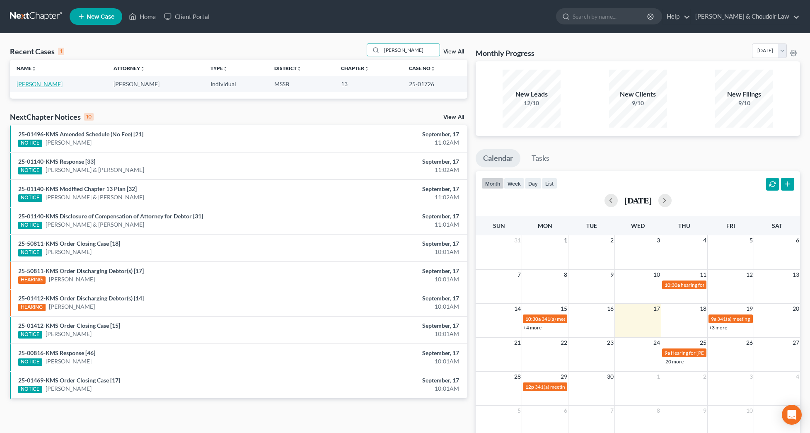
click at [30, 85] on link "[PERSON_NAME]" at bounding box center [40, 83] width 46 height 7
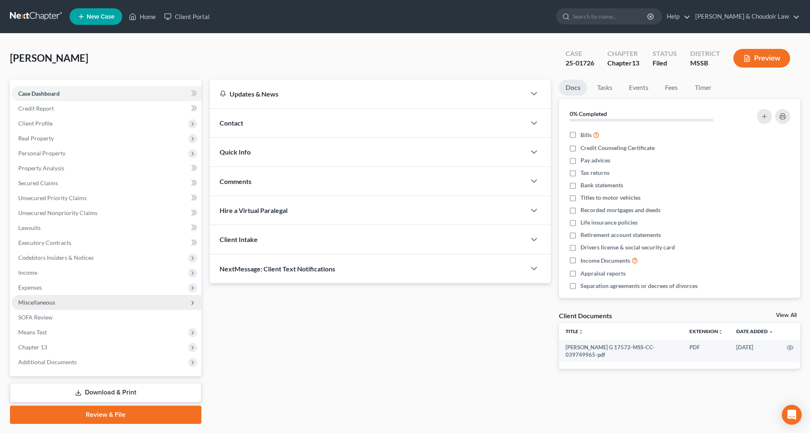
click at [39, 306] on span "Miscellaneous" at bounding box center [107, 302] width 190 height 15
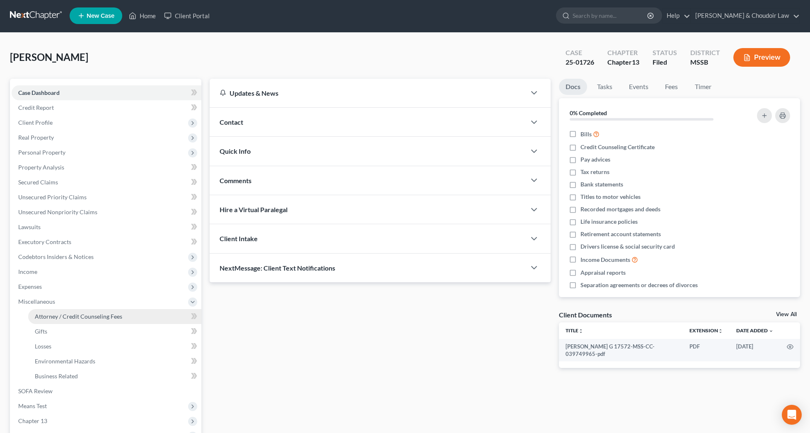
click at [59, 313] on span "Attorney / Credit Counseling Fees" at bounding box center [78, 316] width 87 height 7
select select "1"
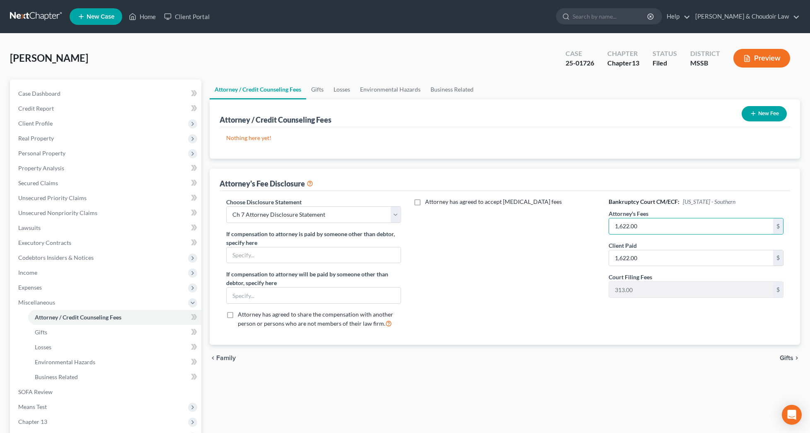
drag, startPoint x: 640, startPoint y: 226, endPoint x: 590, endPoint y: 228, distance: 50.6
click at [590, 228] on div "Choose Disclosure Statement Select Ch 13 Attorney Fee Disclosure Statement Ch 7…" at bounding box center [505, 266] width 574 height 137
type input "4,600"
click at [584, 237] on div "Attorney has agreed to accept retainer fees" at bounding box center [504, 266] width 191 height 137
click at [566, 262] on div "Attorney has agreed to accept retainer fees" at bounding box center [504, 266] width 191 height 137
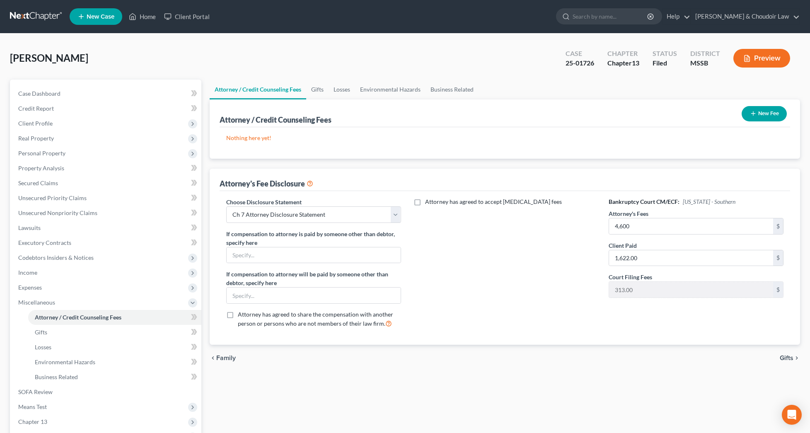
click at [545, 251] on div "Attorney has agreed to accept retainer fees" at bounding box center [504, 266] width 191 height 137
select select "0"
click at [418, 248] on div "Attorney has agreed to accept retainer fees" at bounding box center [504, 266] width 191 height 137
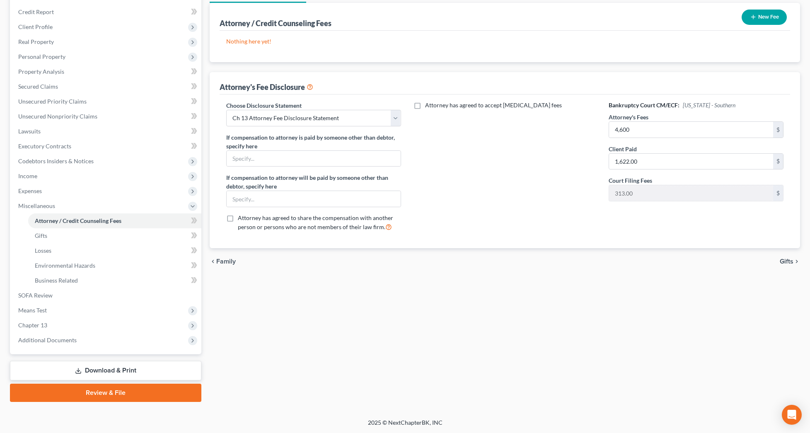
scroll to position [97, 0]
click at [140, 372] on link "Download & Print" at bounding box center [105, 369] width 191 height 19
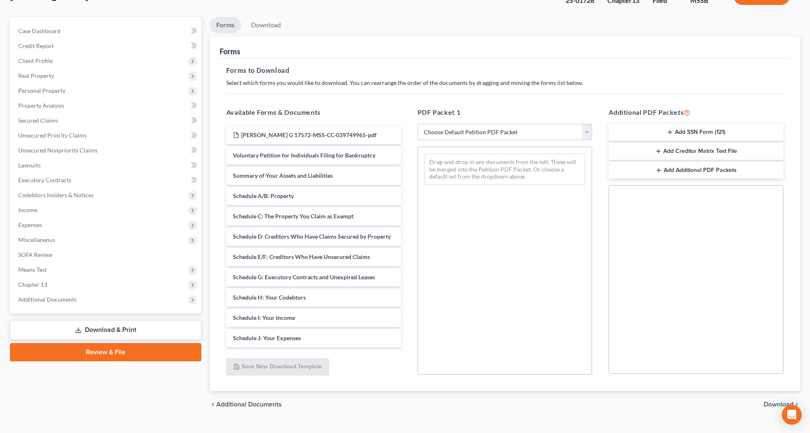
scroll to position [62, 0]
select select "2"
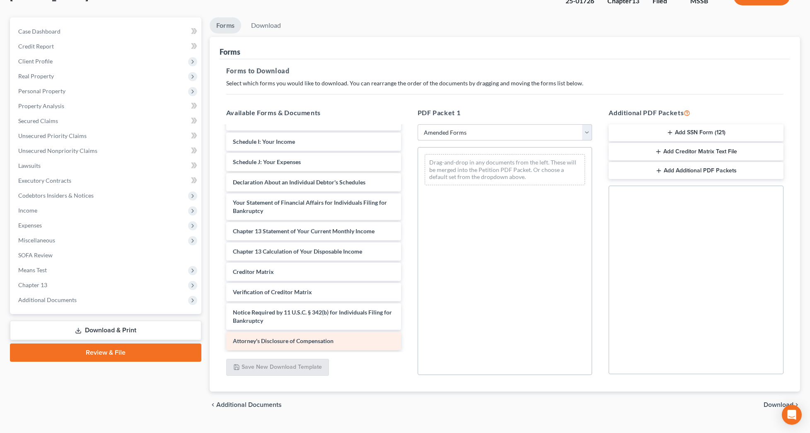
scroll to position [156, 0]
click at [311, 342] on span "Attorney's Disclosure of Compensation" at bounding box center [283, 340] width 101 height 7
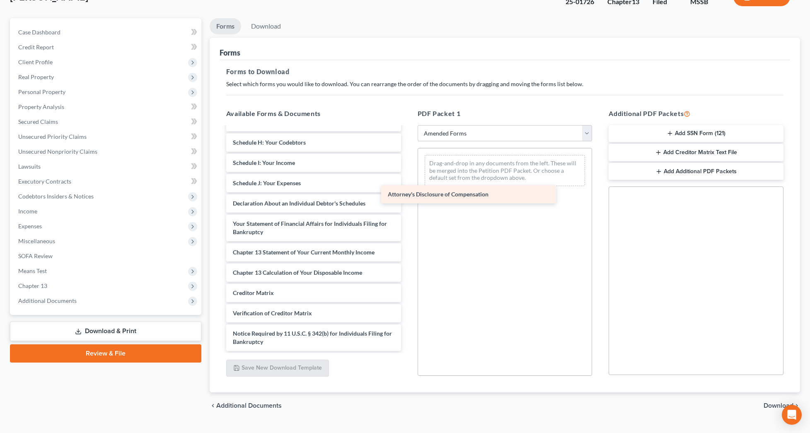
drag, startPoint x: 355, startPoint y: 339, endPoint x: 514, endPoint y: 186, distance: 221.2
click at [408, 187] on div "Attorney's Disclosure of Compensation Voluntary Petition for Individuals Filing…" at bounding box center [314, 171] width 188 height 360
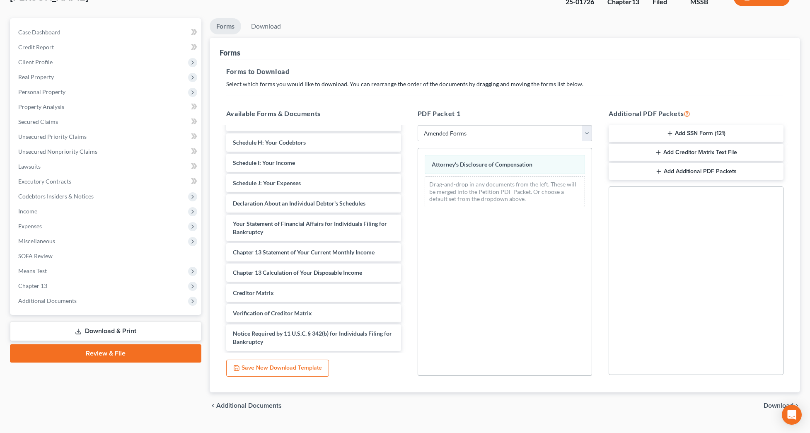
scroll to position [136, 0]
click at [773, 407] on span "Download" at bounding box center [779, 405] width 30 height 7
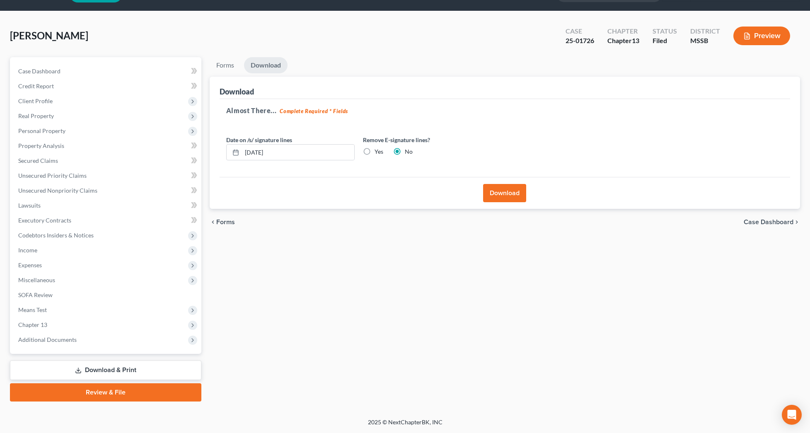
scroll to position [22, 0]
click at [495, 187] on button "Download" at bounding box center [504, 193] width 43 height 18
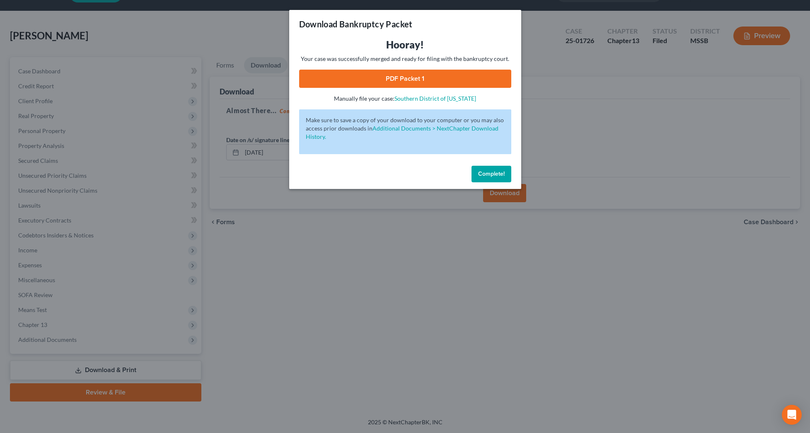
click at [413, 84] on link "PDF Packet 1" at bounding box center [405, 79] width 212 height 18
